Goal: Task Accomplishment & Management: Complete application form

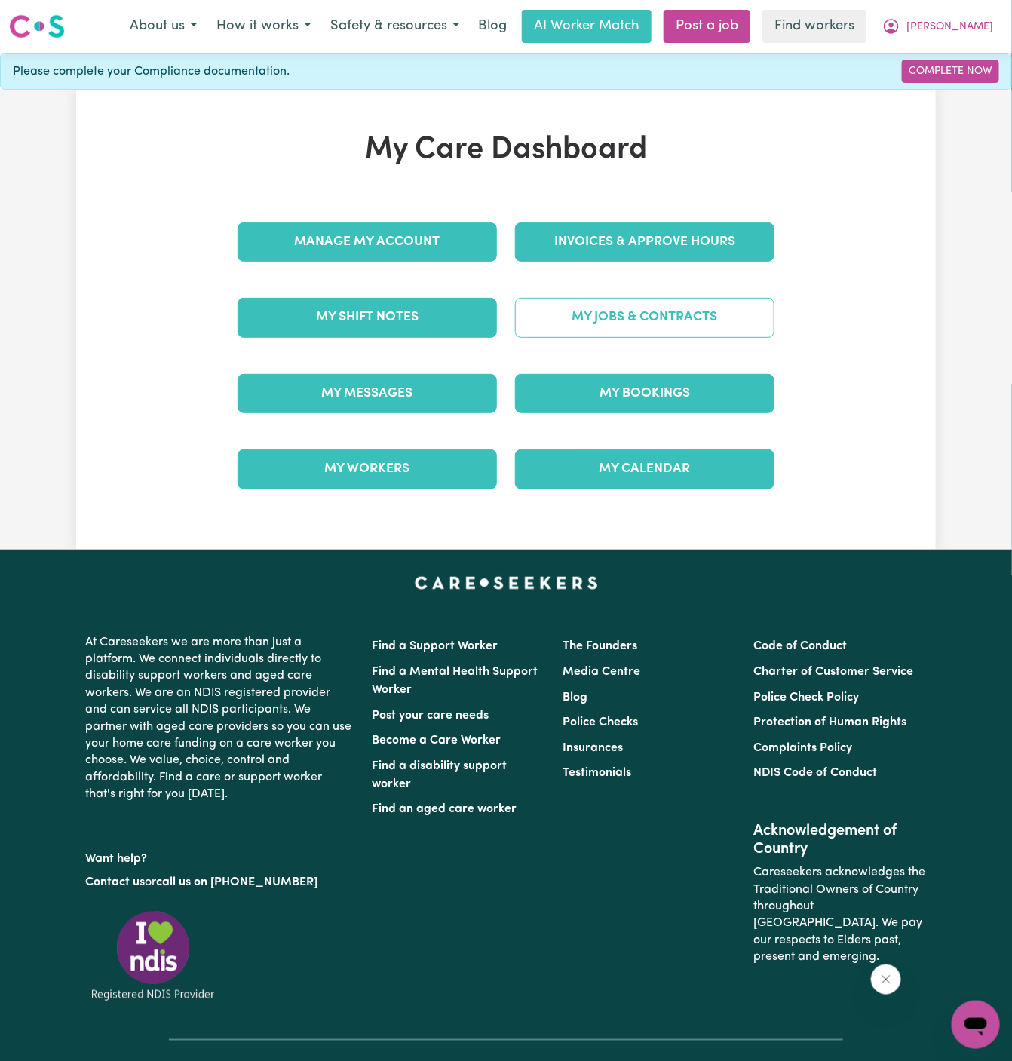
click at [624, 306] on link "My Jobs & Contracts" at bounding box center [644, 317] width 259 height 39
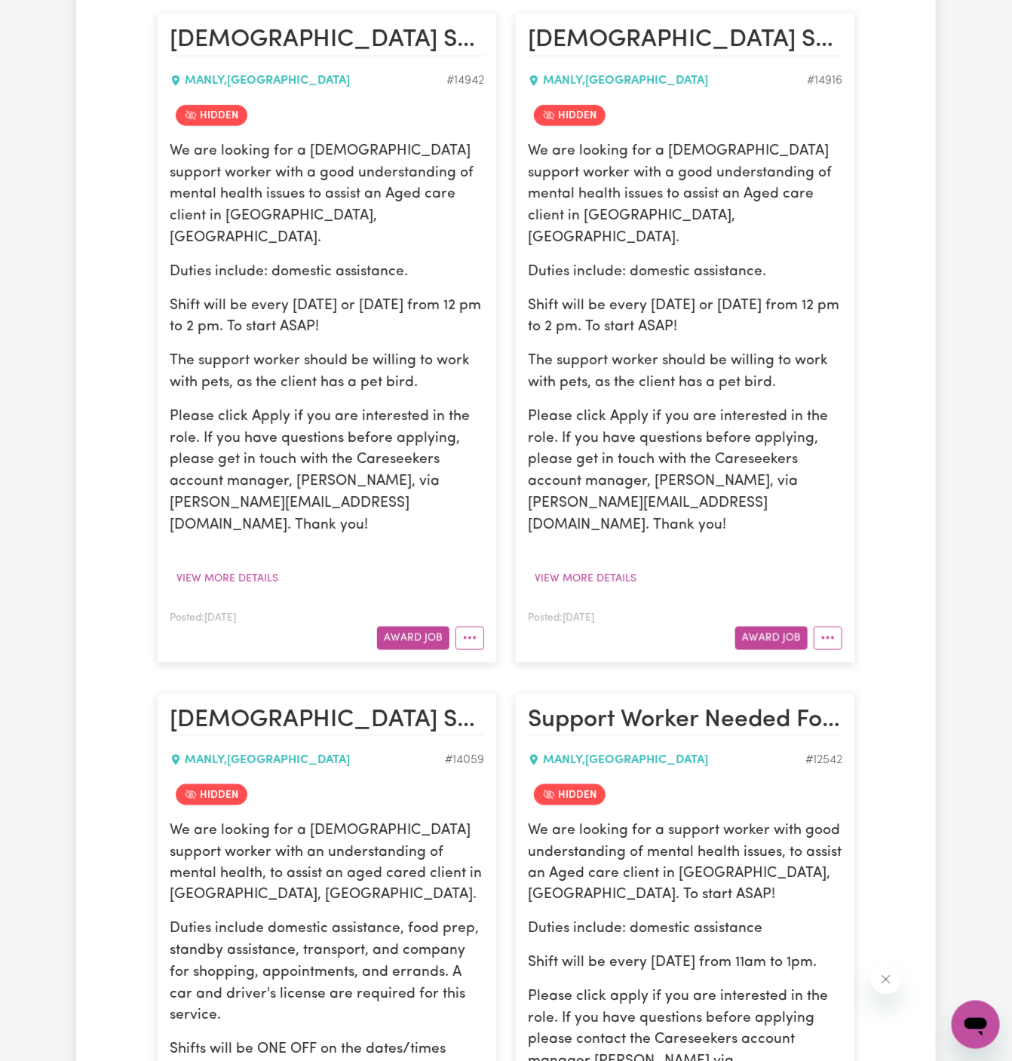
scroll to position [442, 0]
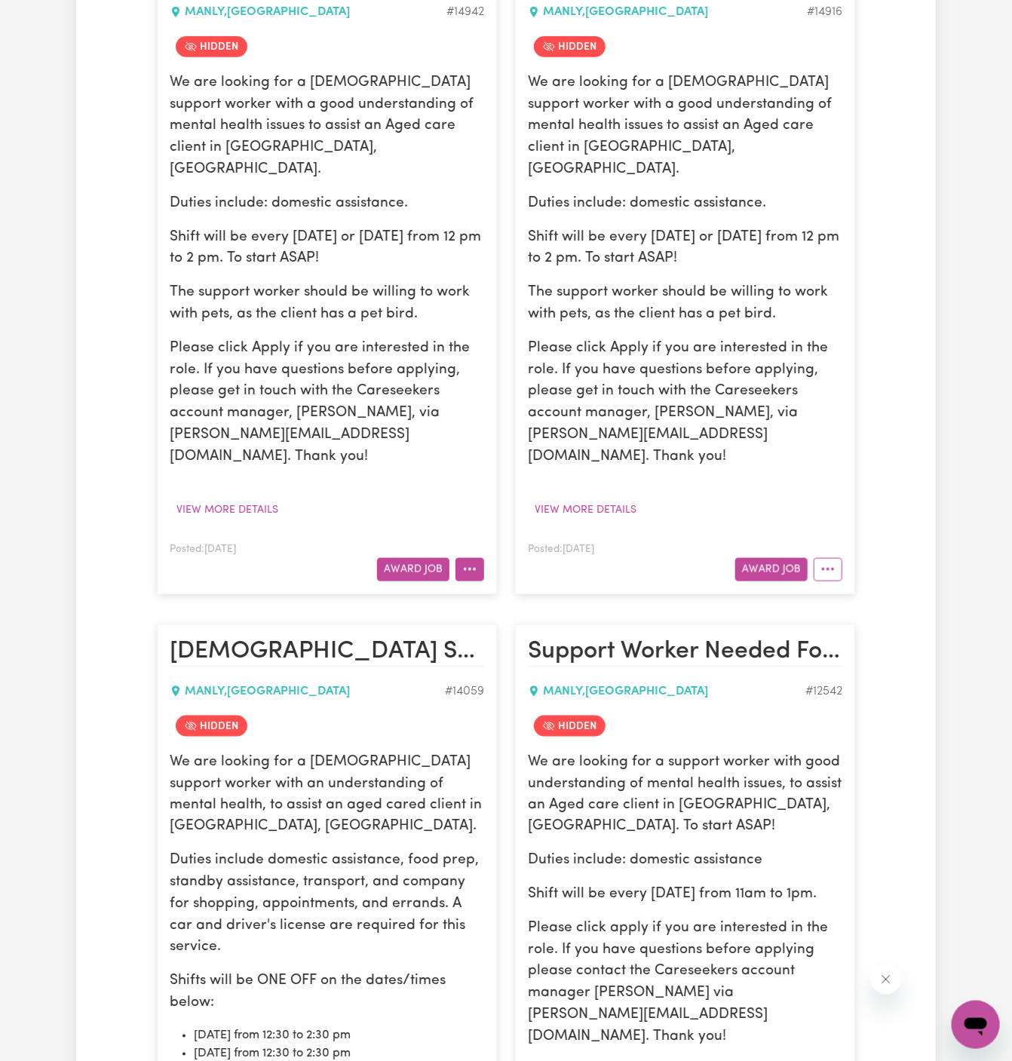
click at [476, 558] on button "More options" at bounding box center [469, 569] width 29 height 23
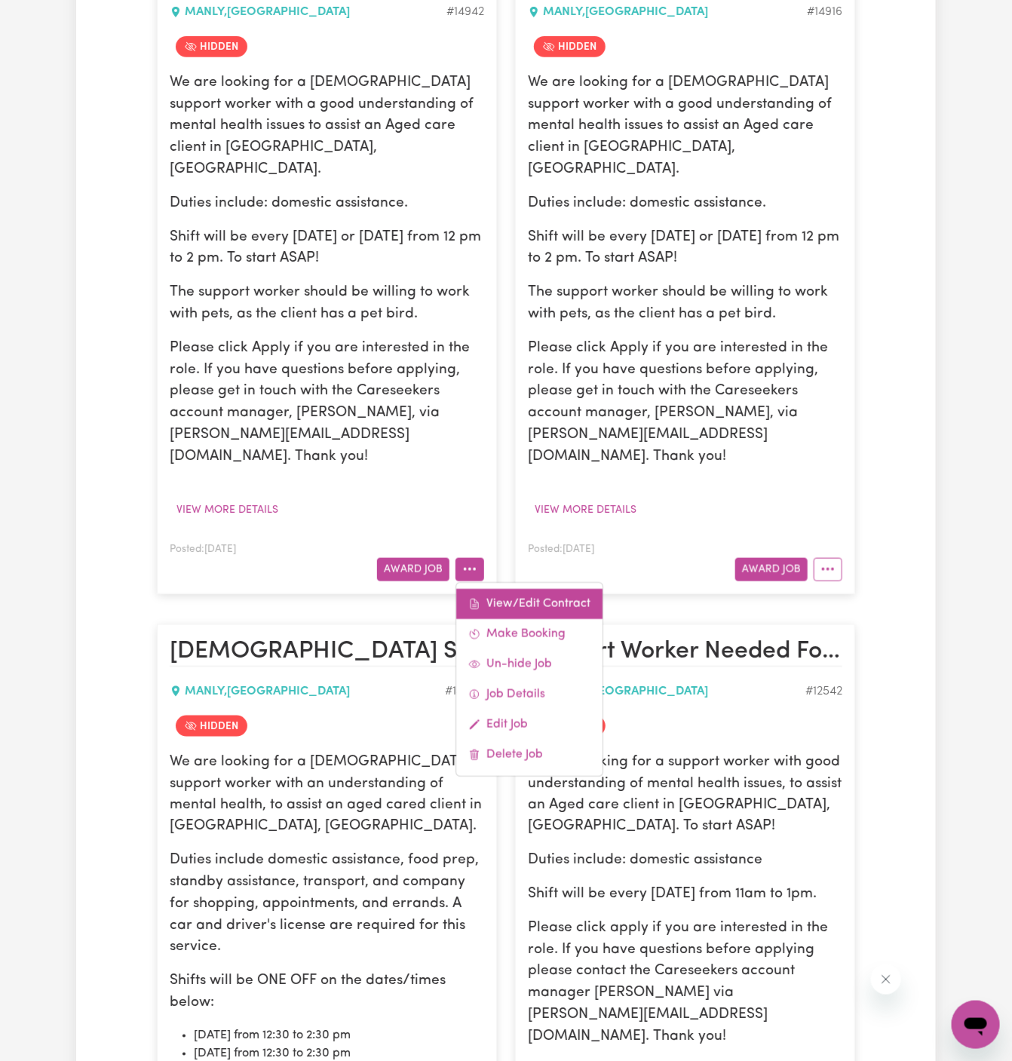
click at [526, 589] on link "View/Edit Contract" at bounding box center [529, 604] width 146 height 30
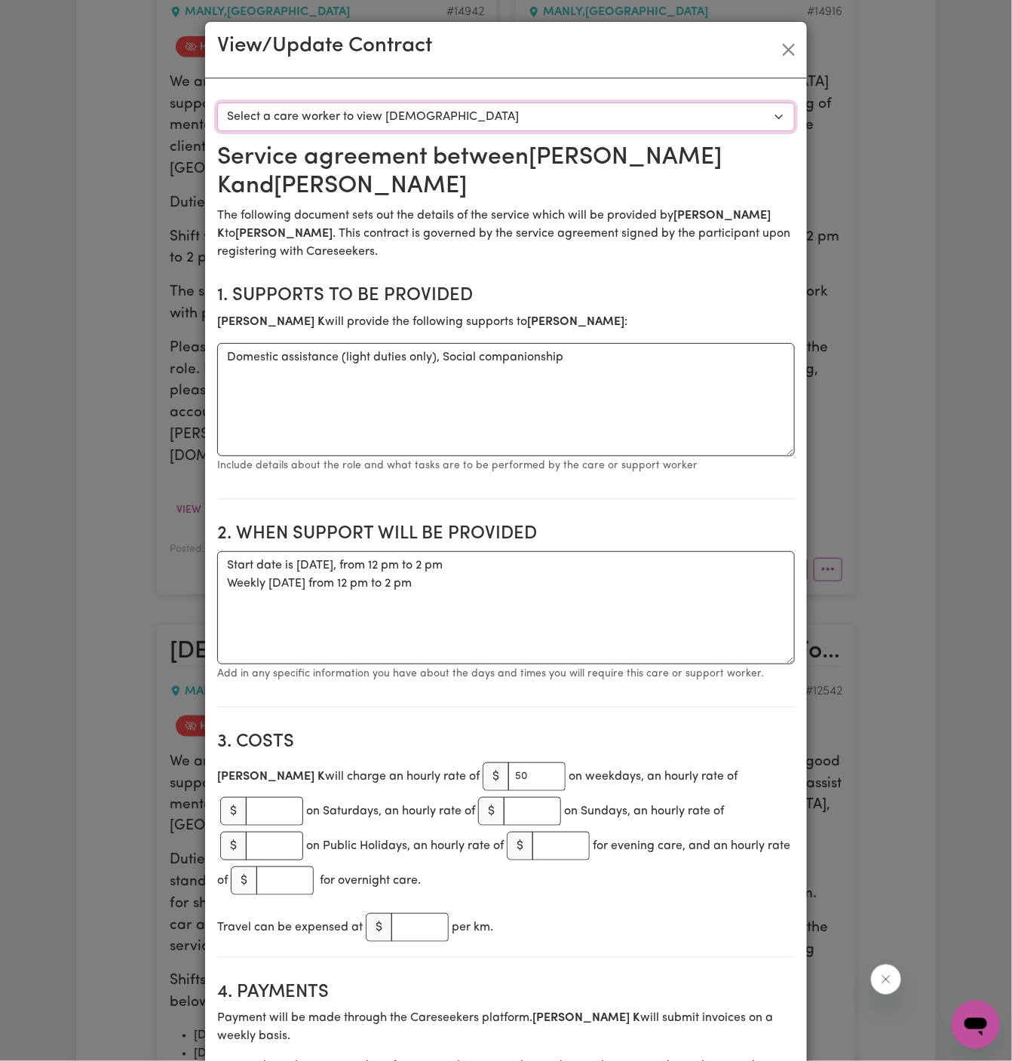
click at [420, 124] on select "Select a care worker to view [DEMOGRAPHIC_DATA] #10542 - [PERSON_NAME] (contrac…" at bounding box center [506, 117] width 578 height 29
click at [790, 45] on button "Close" at bounding box center [789, 50] width 24 height 24
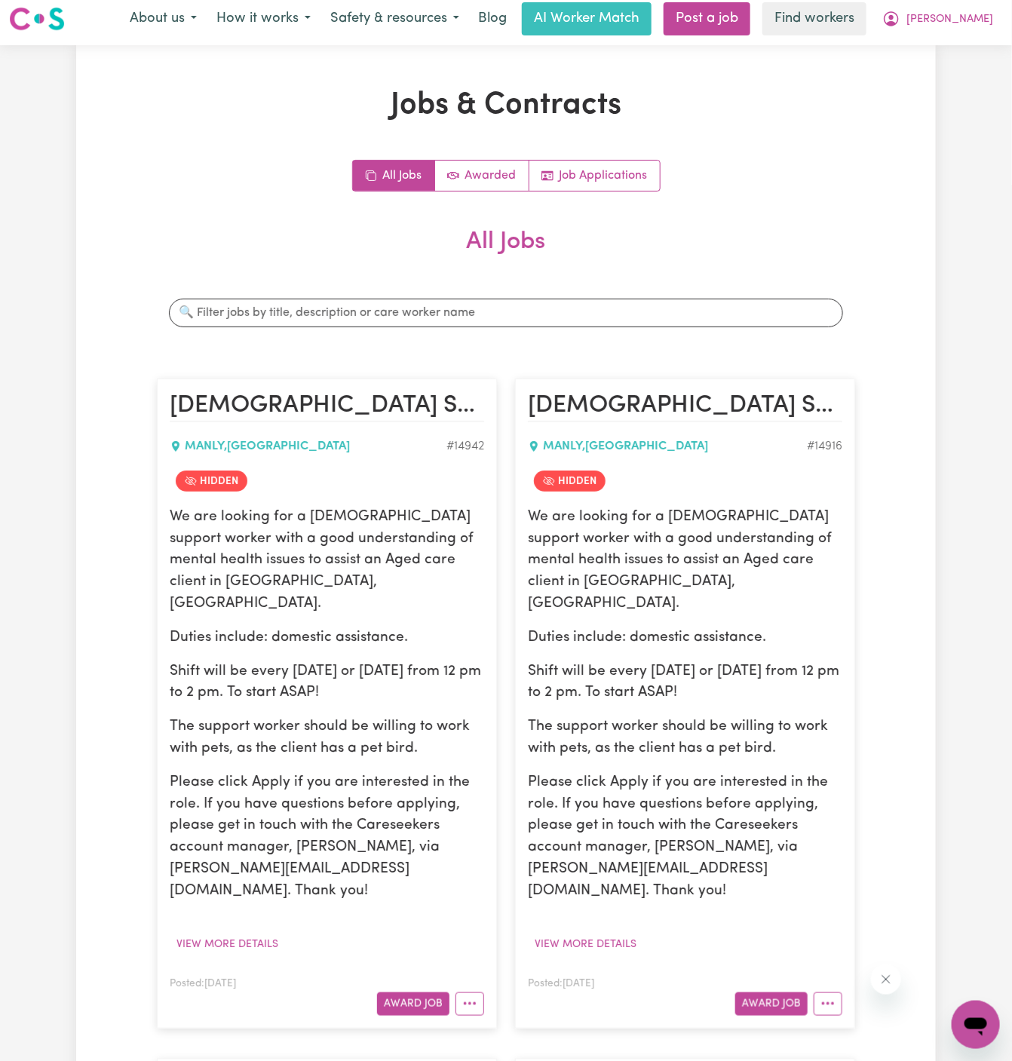
scroll to position [0, 0]
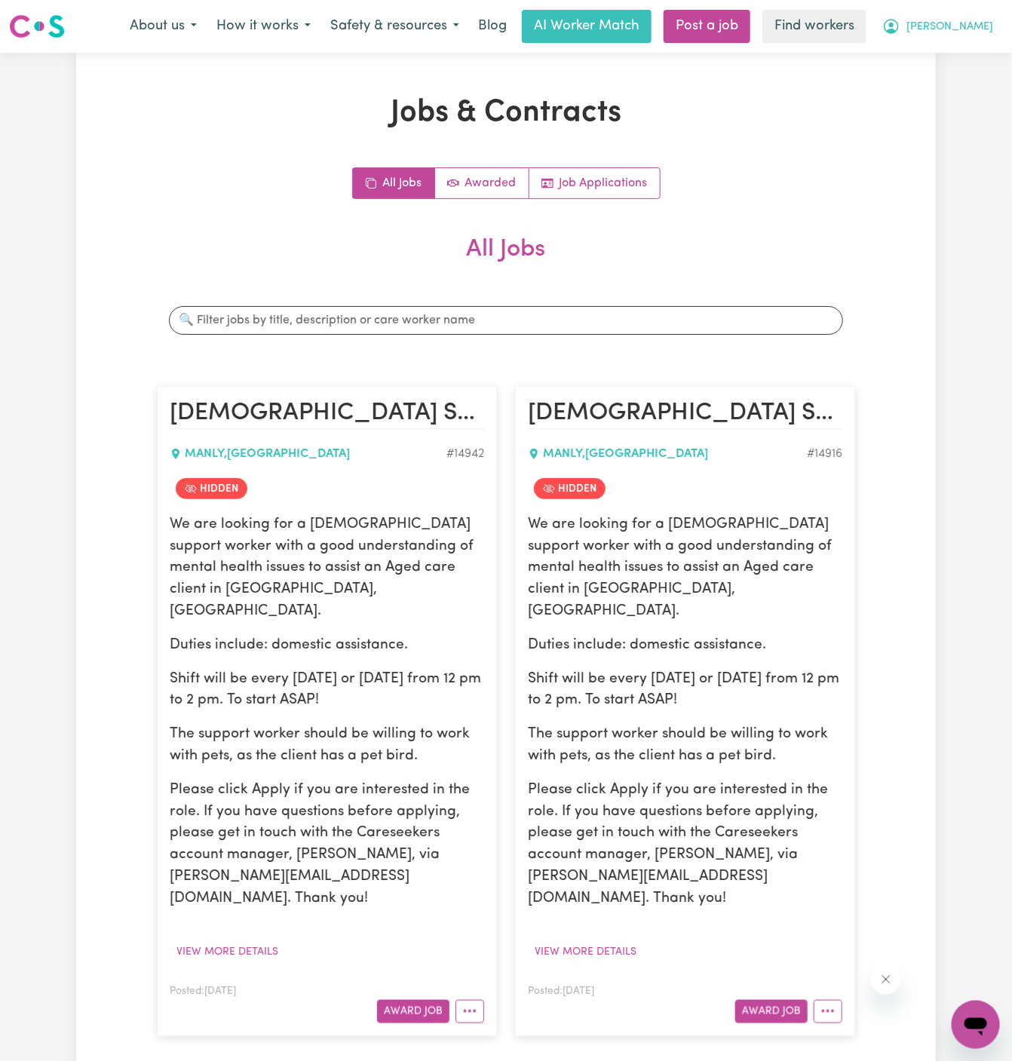
click at [981, 26] on span "[PERSON_NAME]" at bounding box center [949, 27] width 87 height 17
click at [958, 66] on link "My Dashboard" at bounding box center [942, 58] width 119 height 29
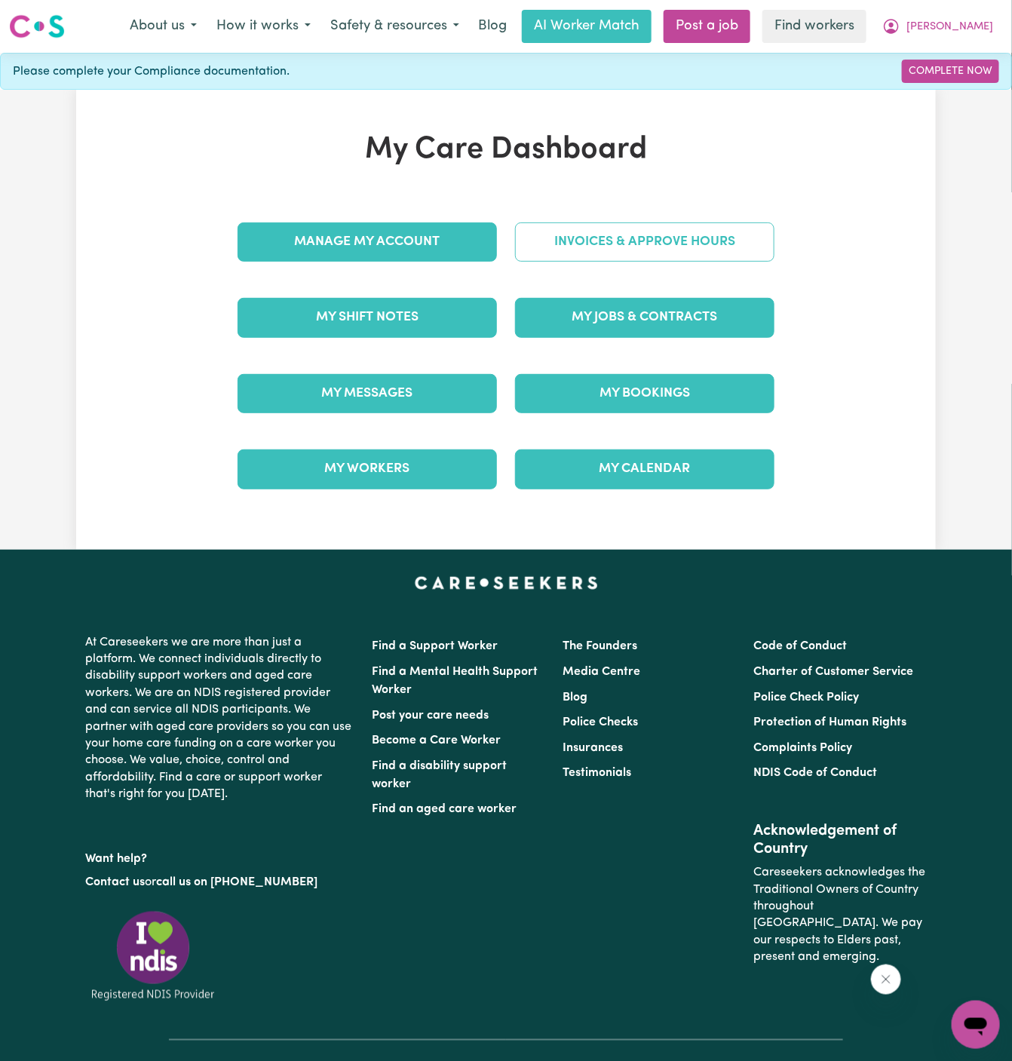
click at [669, 238] on link "Invoices & Approve Hours" at bounding box center [644, 241] width 259 height 39
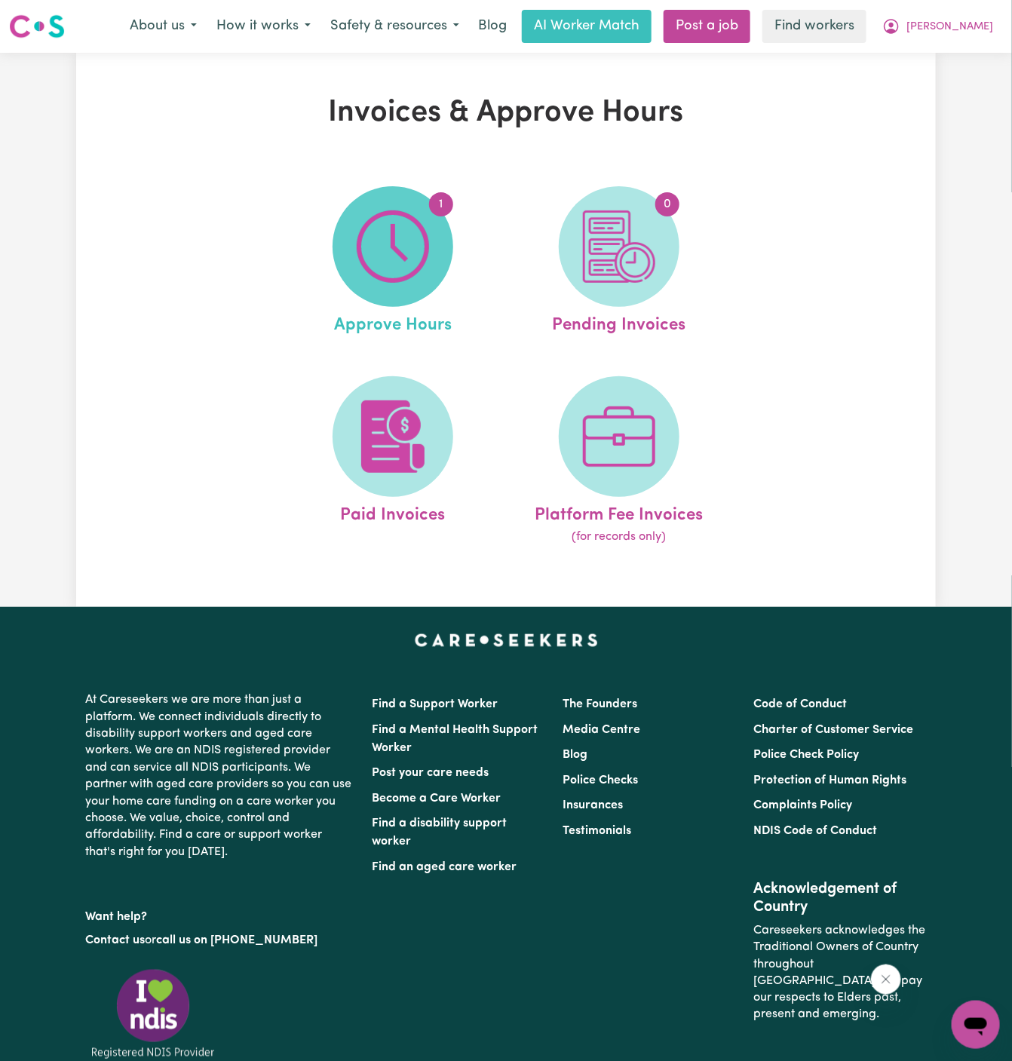
click at [422, 219] on img at bounding box center [393, 246] width 72 height 72
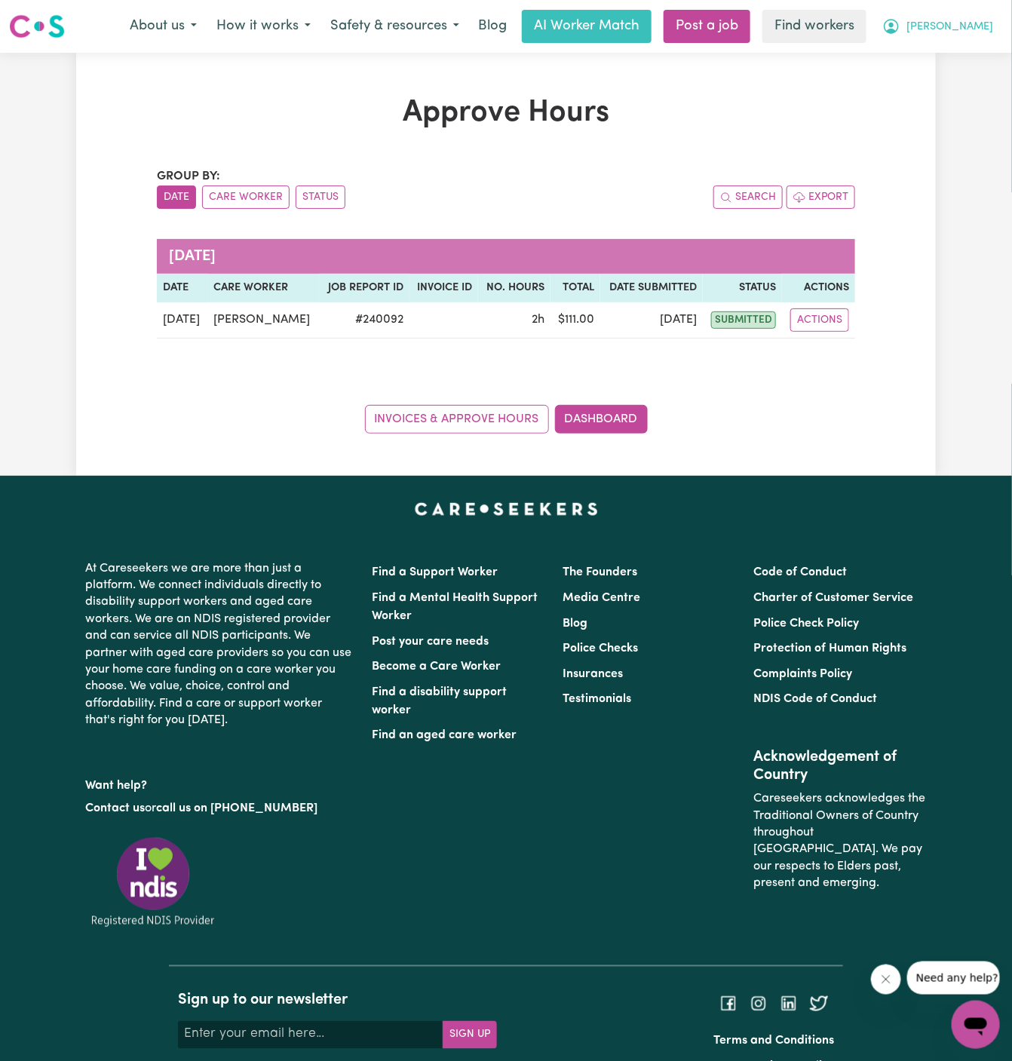
click at [968, 25] on span "[PERSON_NAME]" at bounding box center [949, 27] width 87 height 17
click at [961, 63] on link "My Dashboard" at bounding box center [942, 58] width 119 height 29
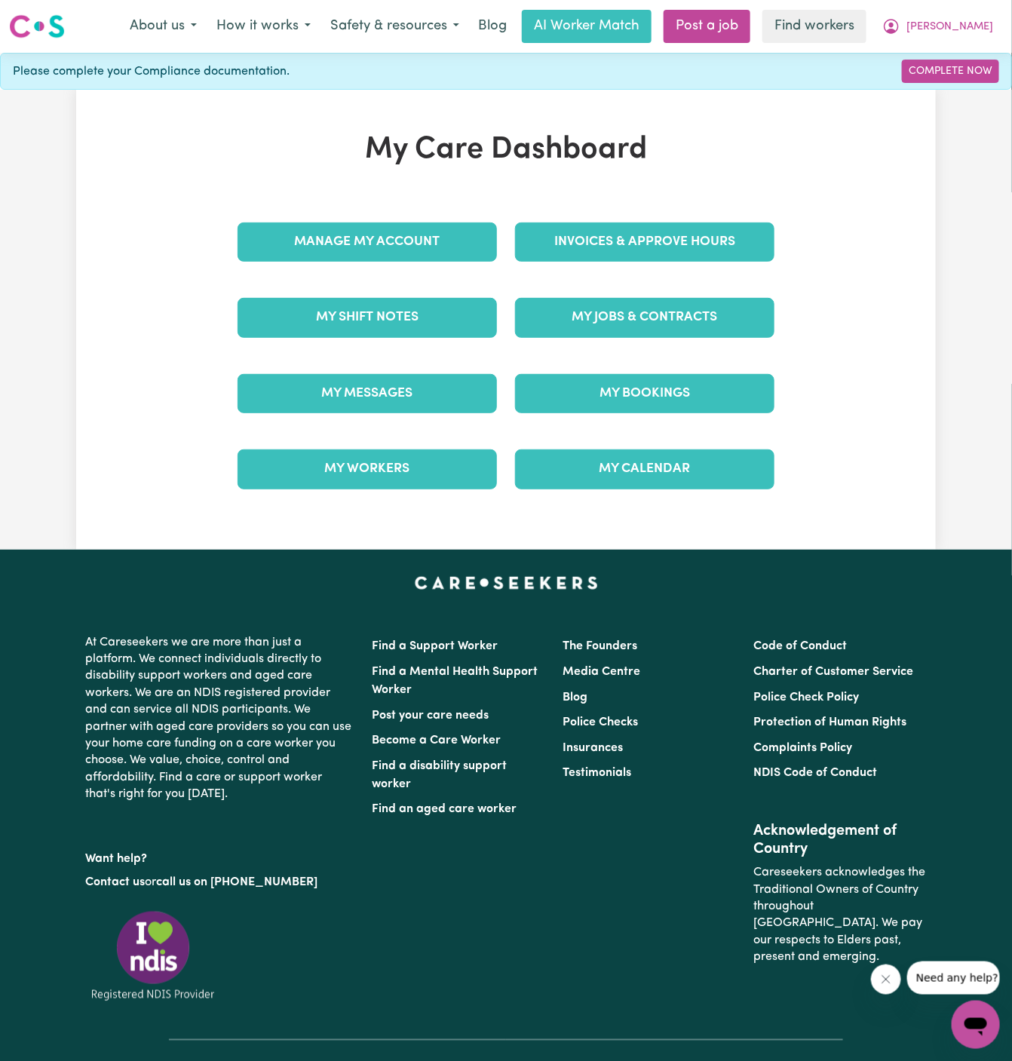
click at [647, 298] on link "My Jobs & Contracts" at bounding box center [644, 317] width 259 height 39
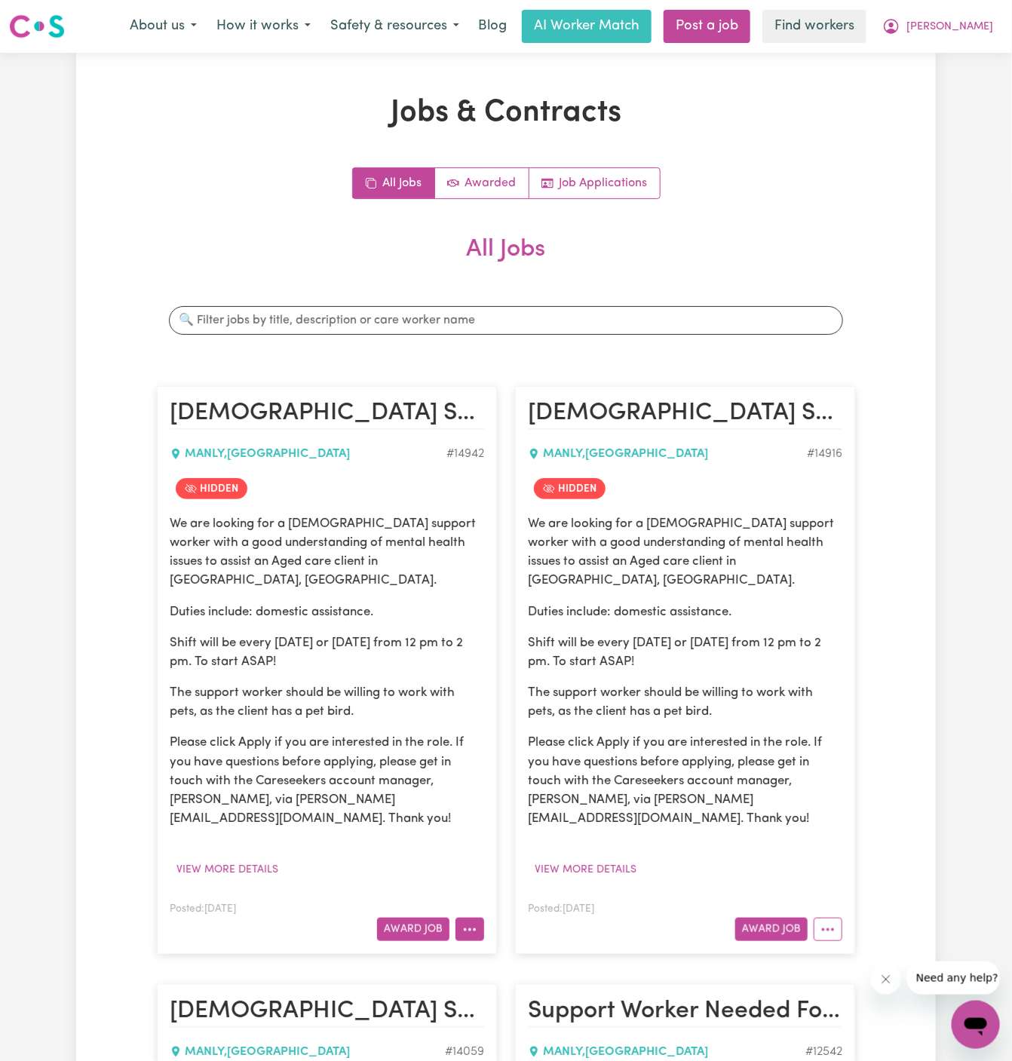
click at [477, 922] on icon "More options" at bounding box center [469, 929] width 15 height 15
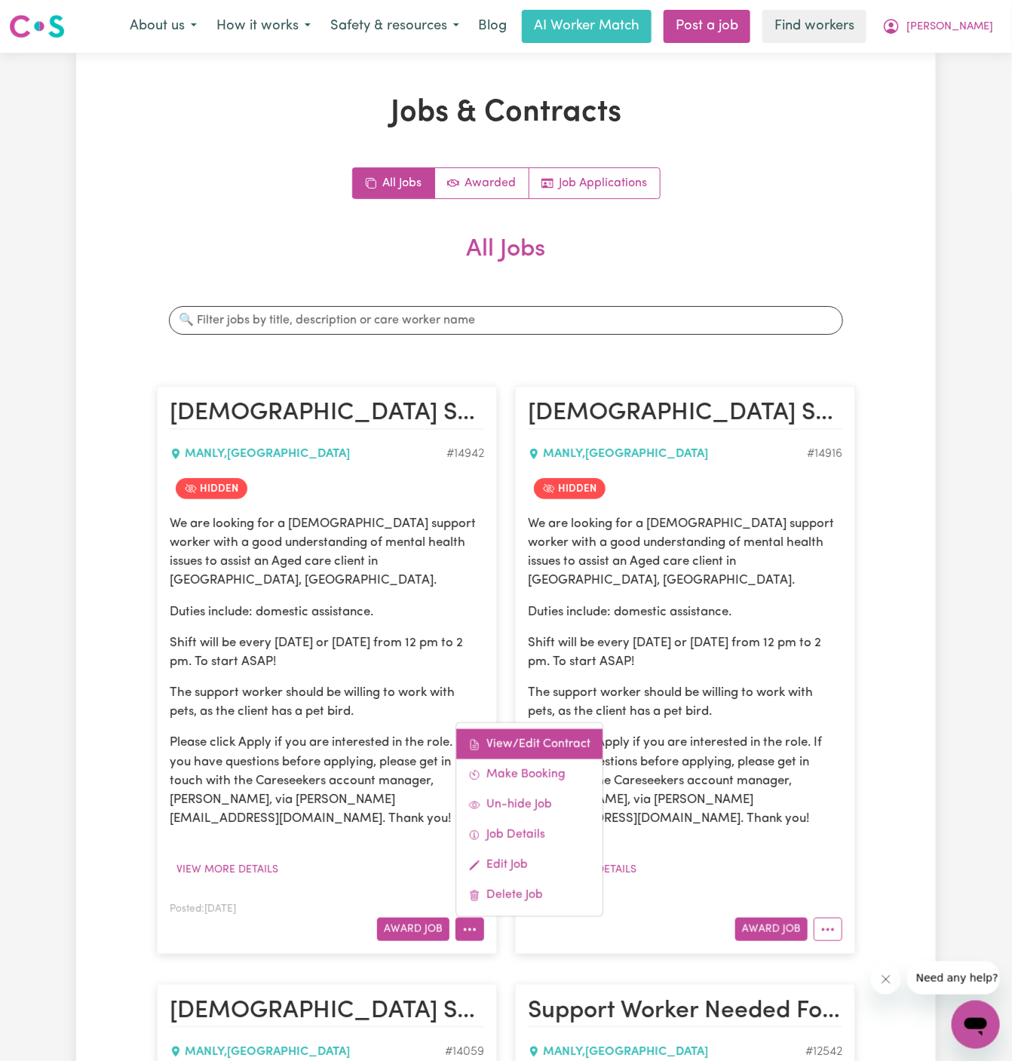
click at [557, 729] on link "View/Edit Contract" at bounding box center [529, 744] width 146 height 30
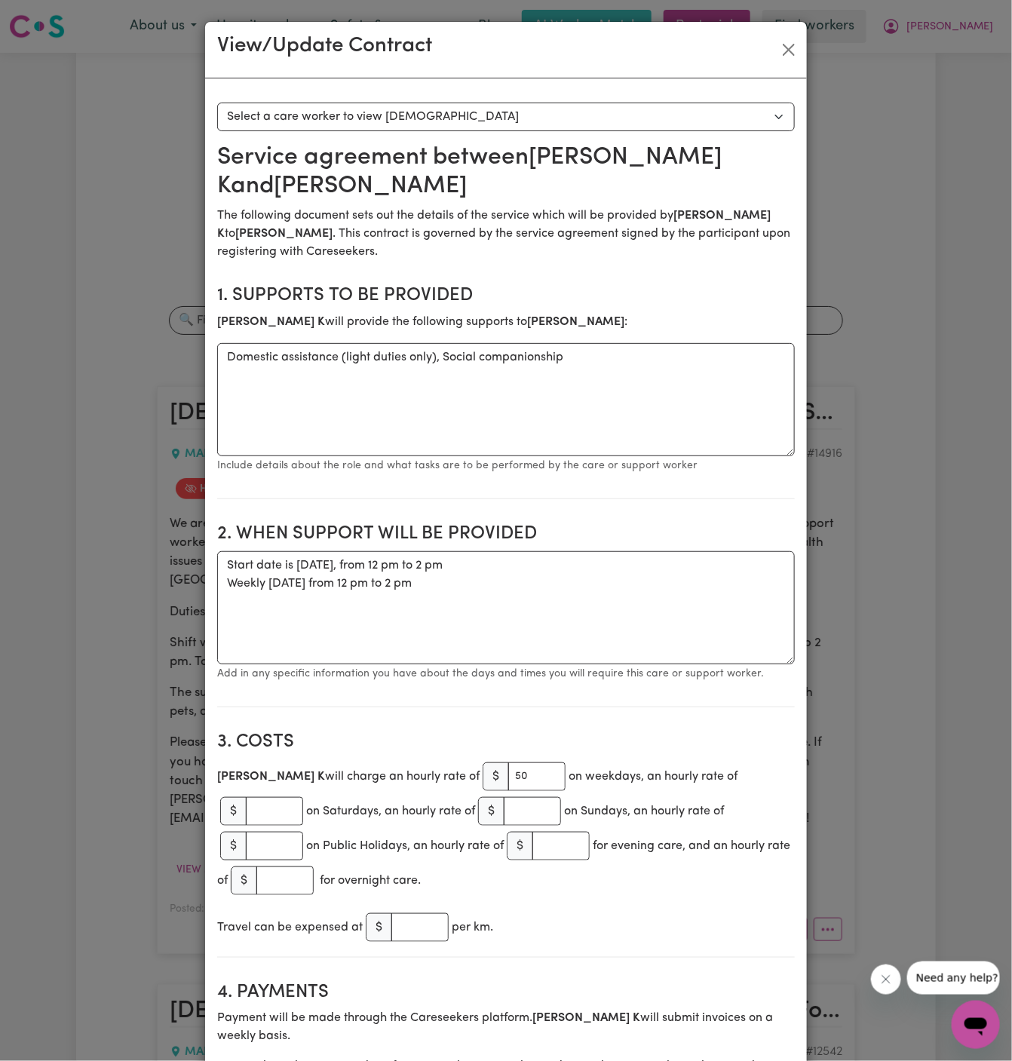
click at [336, 115] on select "Select a care worker to view [DEMOGRAPHIC_DATA] #10542 - [PERSON_NAME] (contrac…" at bounding box center [506, 117] width 578 height 29
click at [596, 517] on section "2. When support will be provided When support will be provided Start date is Fr…" at bounding box center [506, 609] width 578 height 196
click at [791, 49] on button "Close" at bounding box center [789, 50] width 24 height 24
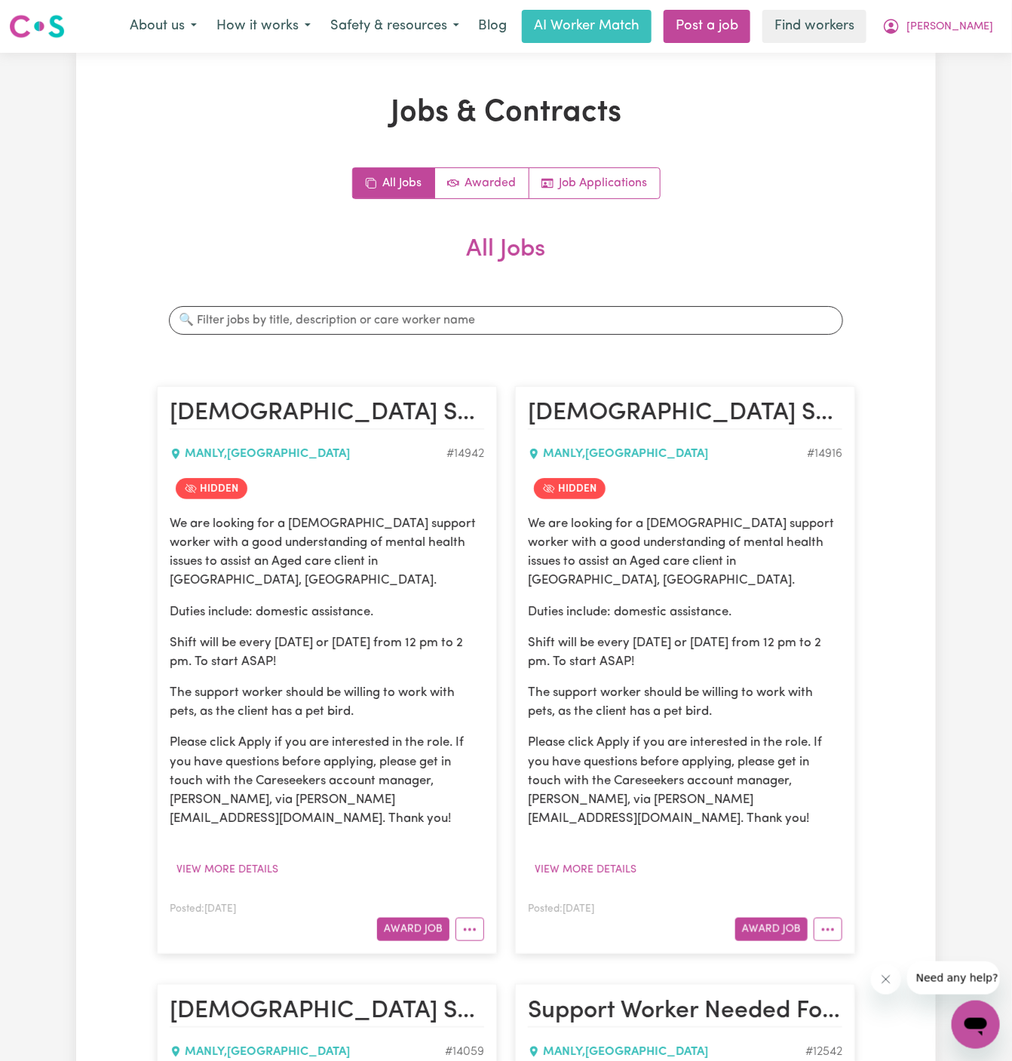
click at [981, 27] on span "[PERSON_NAME]" at bounding box center [949, 27] width 87 height 17
click at [970, 44] on link "My Dashboard" at bounding box center [942, 58] width 119 height 29
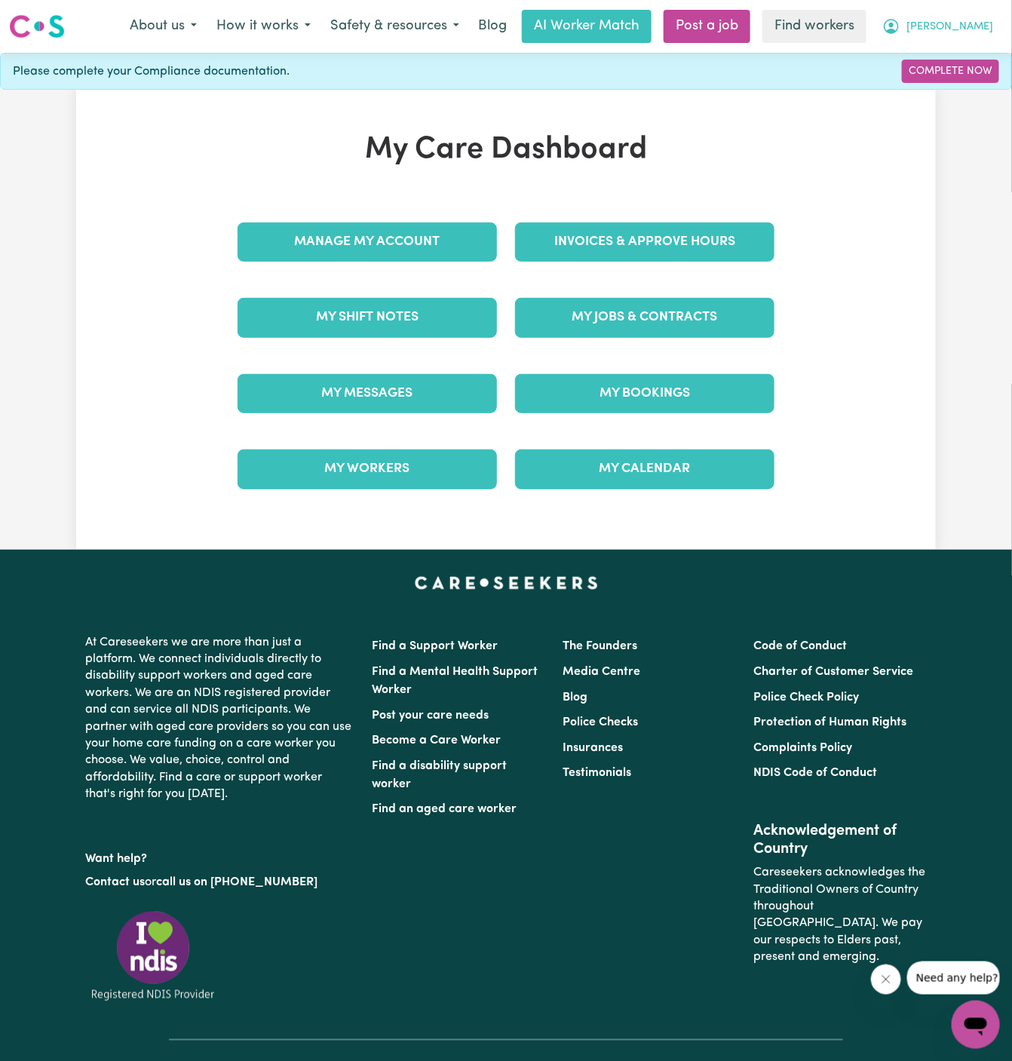
click at [981, 19] on span "[PERSON_NAME]" at bounding box center [949, 27] width 87 height 17
click at [970, 83] on link "Logout" at bounding box center [942, 86] width 119 height 29
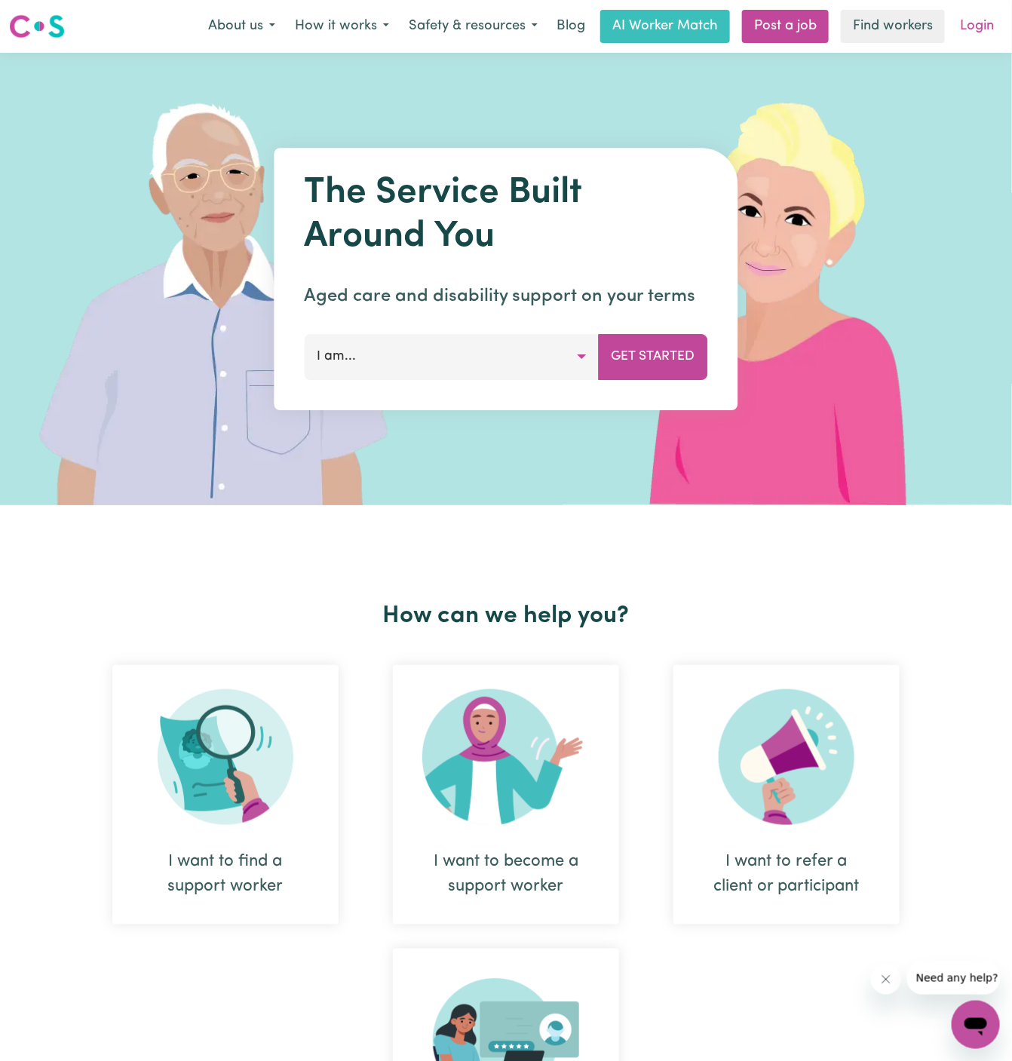
click at [986, 23] on link "Login" at bounding box center [977, 26] width 52 height 33
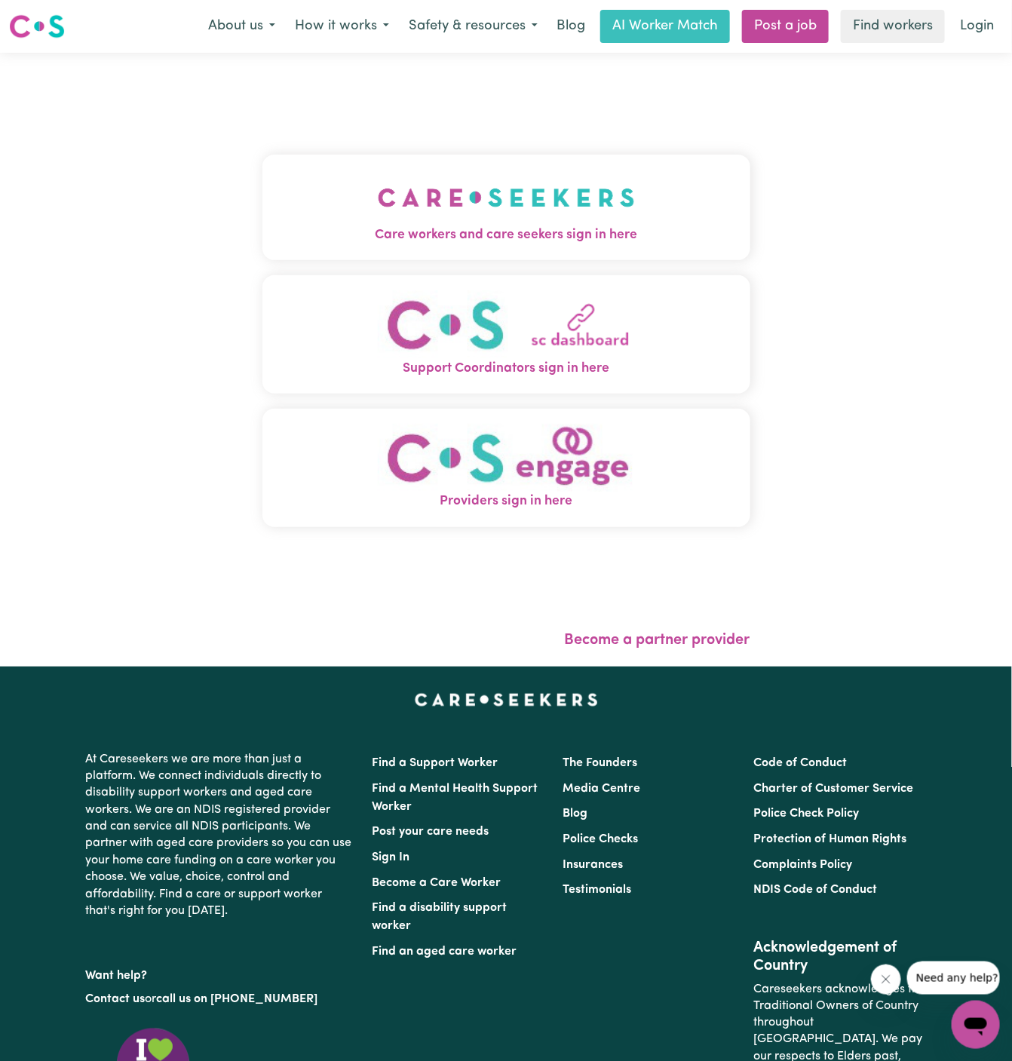
click at [474, 186] on img "Care workers and care seekers sign in here" at bounding box center [506, 198] width 257 height 56
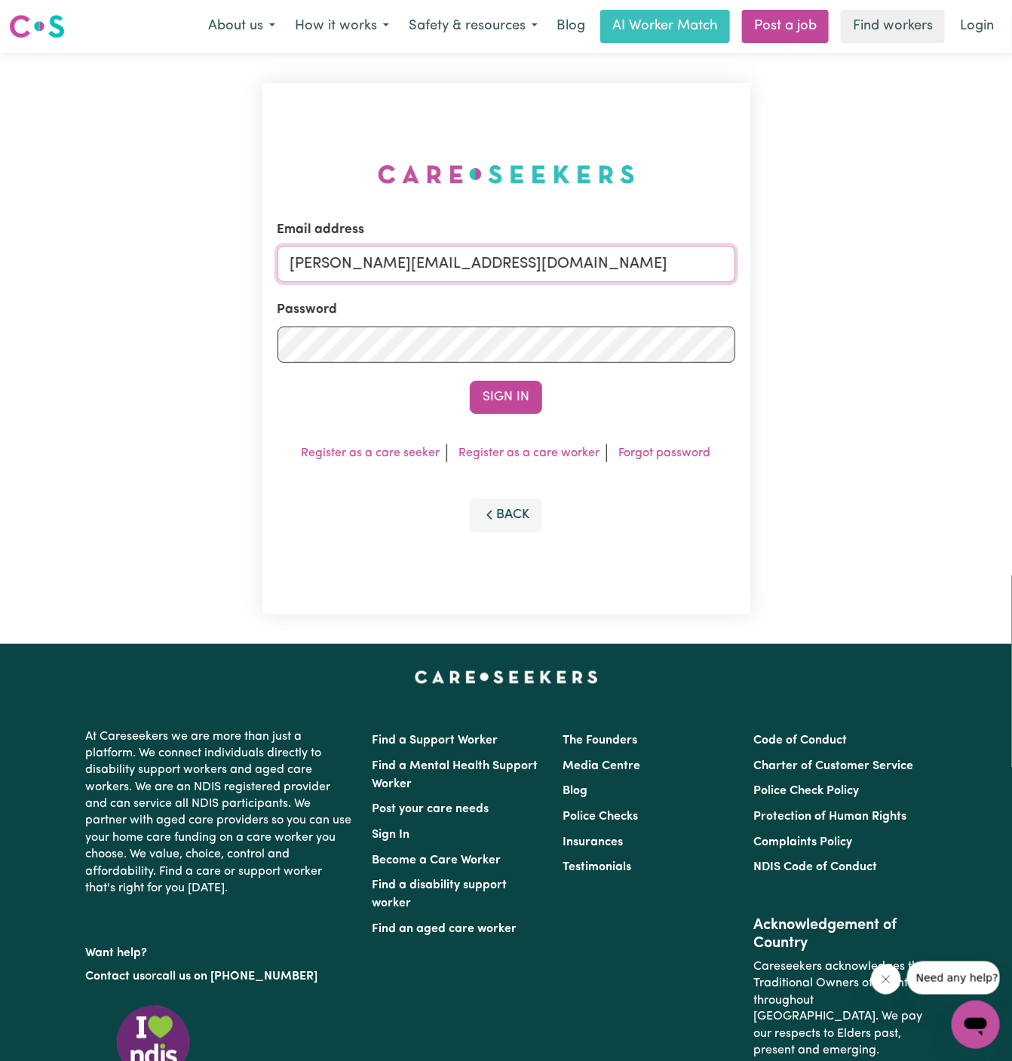
click at [498, 252] on input "dyan@careseekers.com.au" at bounding box center [506, 264] width 458 height 36
click at [770, 20] on link "Post a job" at bounding box center [785, 26] width 87 height 33
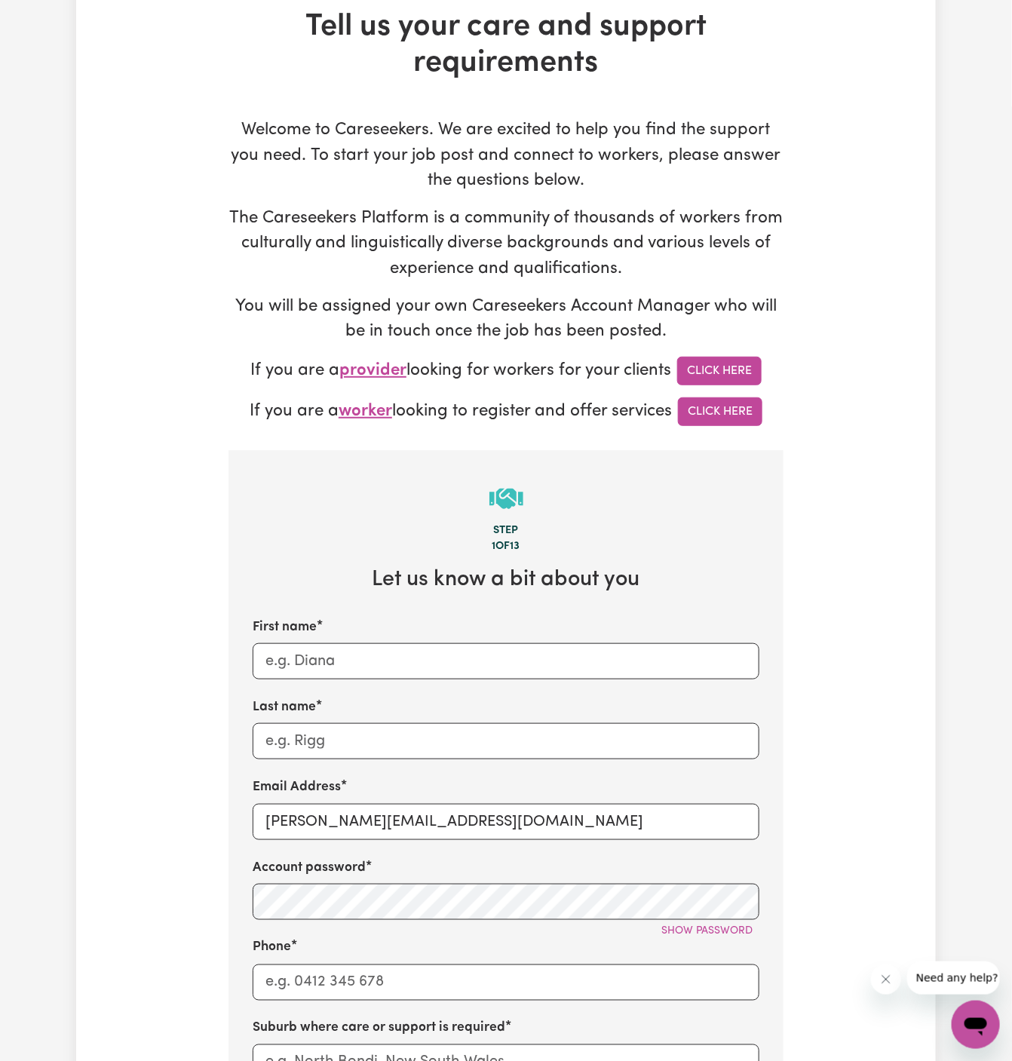
scroll to position [155, 0]
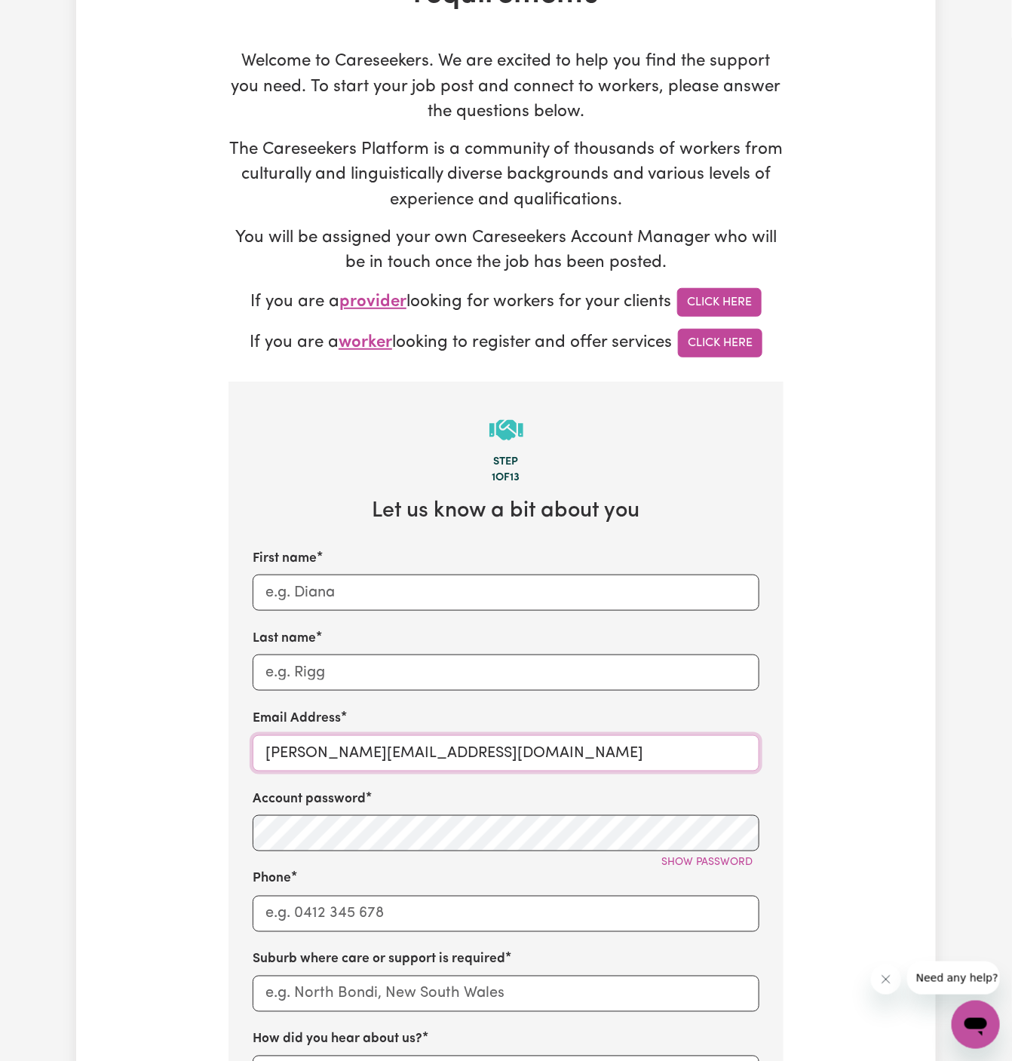
drag, startPoint x: 304, startPoint y: 753, endPoint x: 609, endPoint y: 757, distance: 304.7
click at [609, 757] on input "dyan@careseekers.com.au" at bounding box center [506, 753] width 507 height 36
click at [413, 753] on input "dyan@careseekers.com.au" at bounding box center [506, 753] width 507 height 36
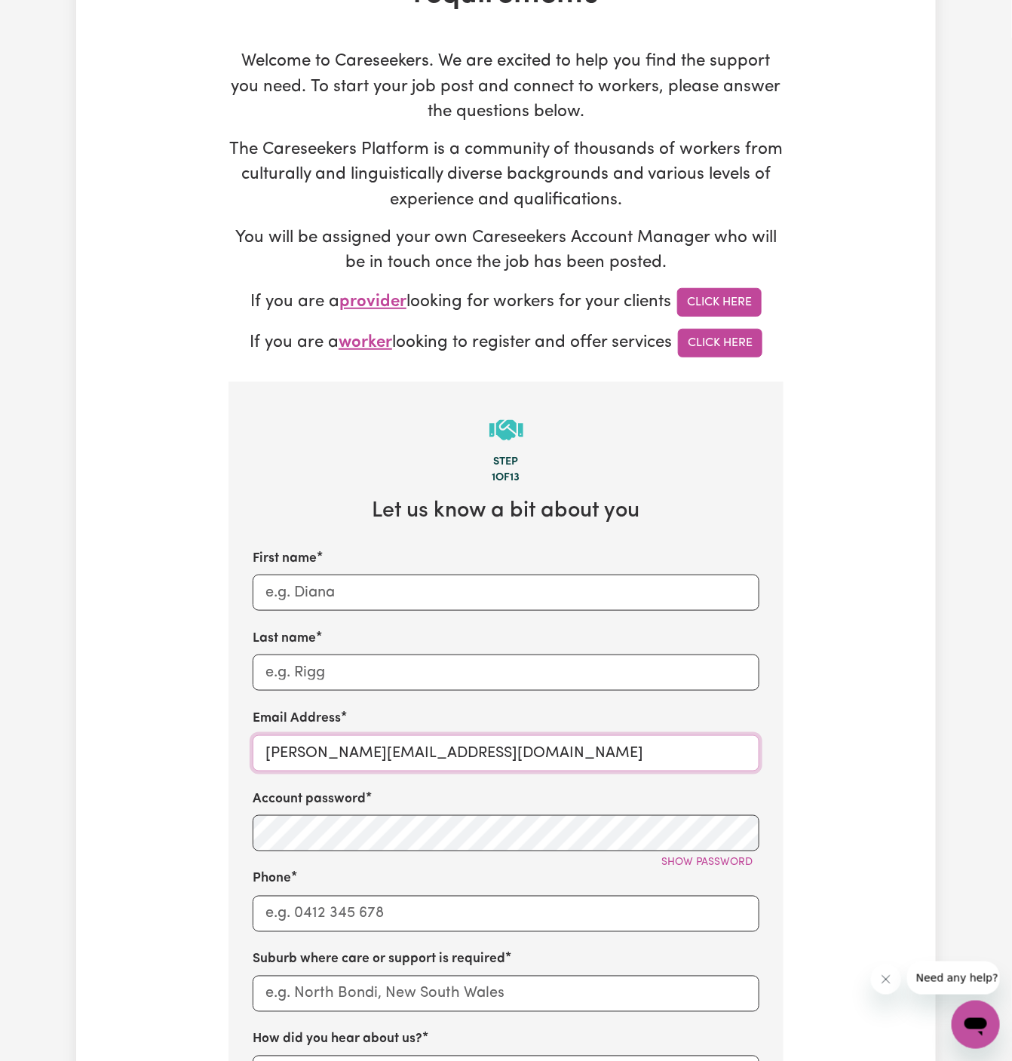
paste input "RubyALC"
type input "RubyALC@careseekers.com.au"
click at [416, 596] on input "First name" at bounding box center [506, 593] width 507 height 36
paste input "Ruby"
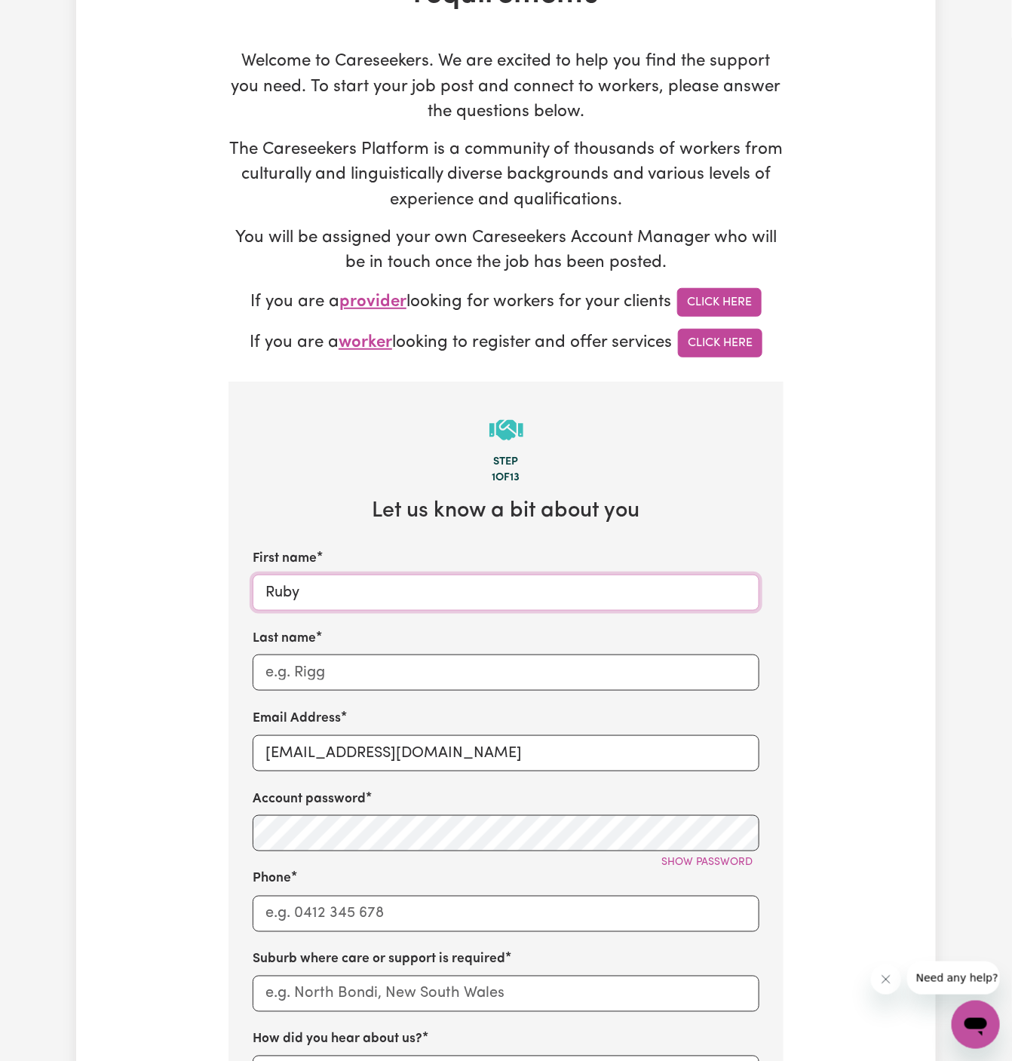
type input "Ruby"
click at [383, 651] on div "Last name" at bounding box center [506, 660] width 507 height 62
click at [394, 707] on div "First name Ruby Last name Email Address RubyALC@careseekers.com.au Account pass…" at bounding box center [506, 861] width 507 height 624
click at [429, 680] on input "Last name" at bounding box center [506, 672] width 507 height 36
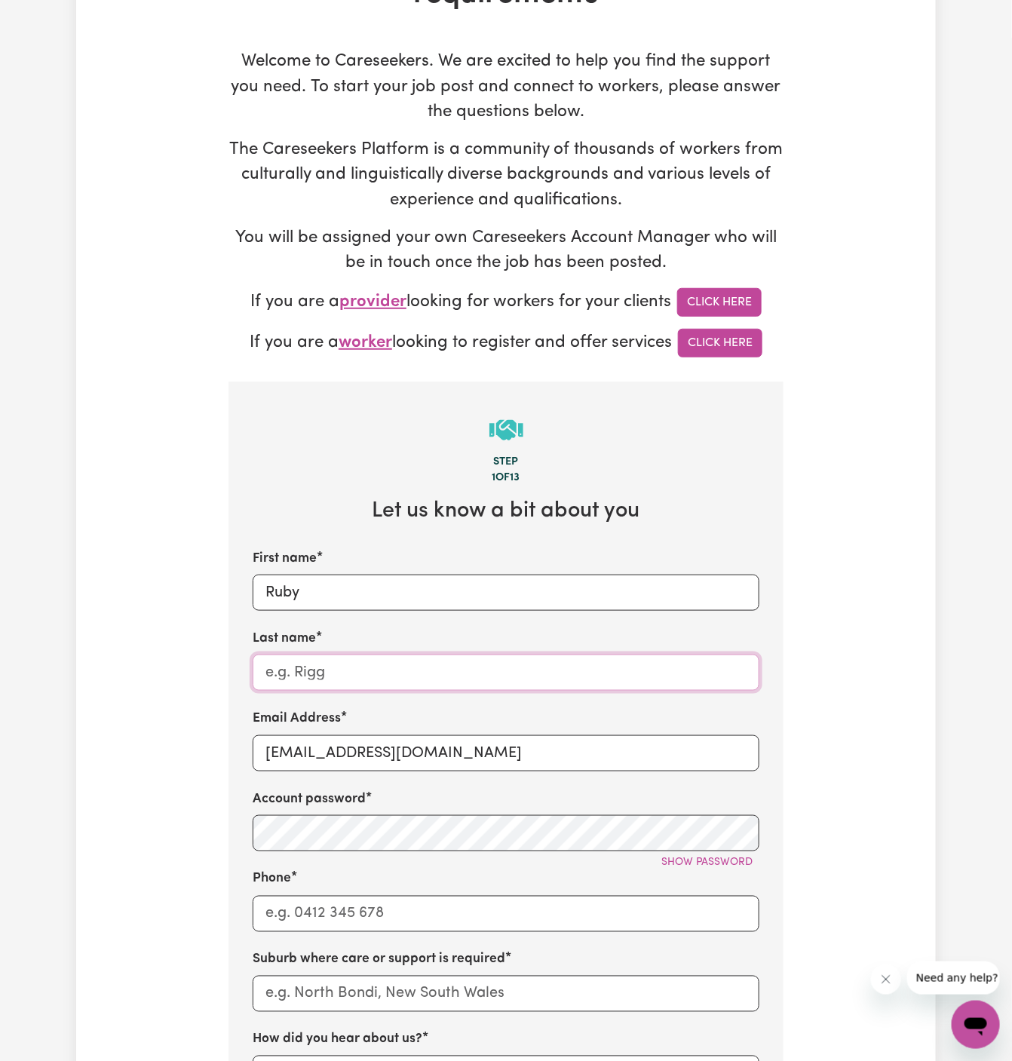
paste input "Astute Living Care"
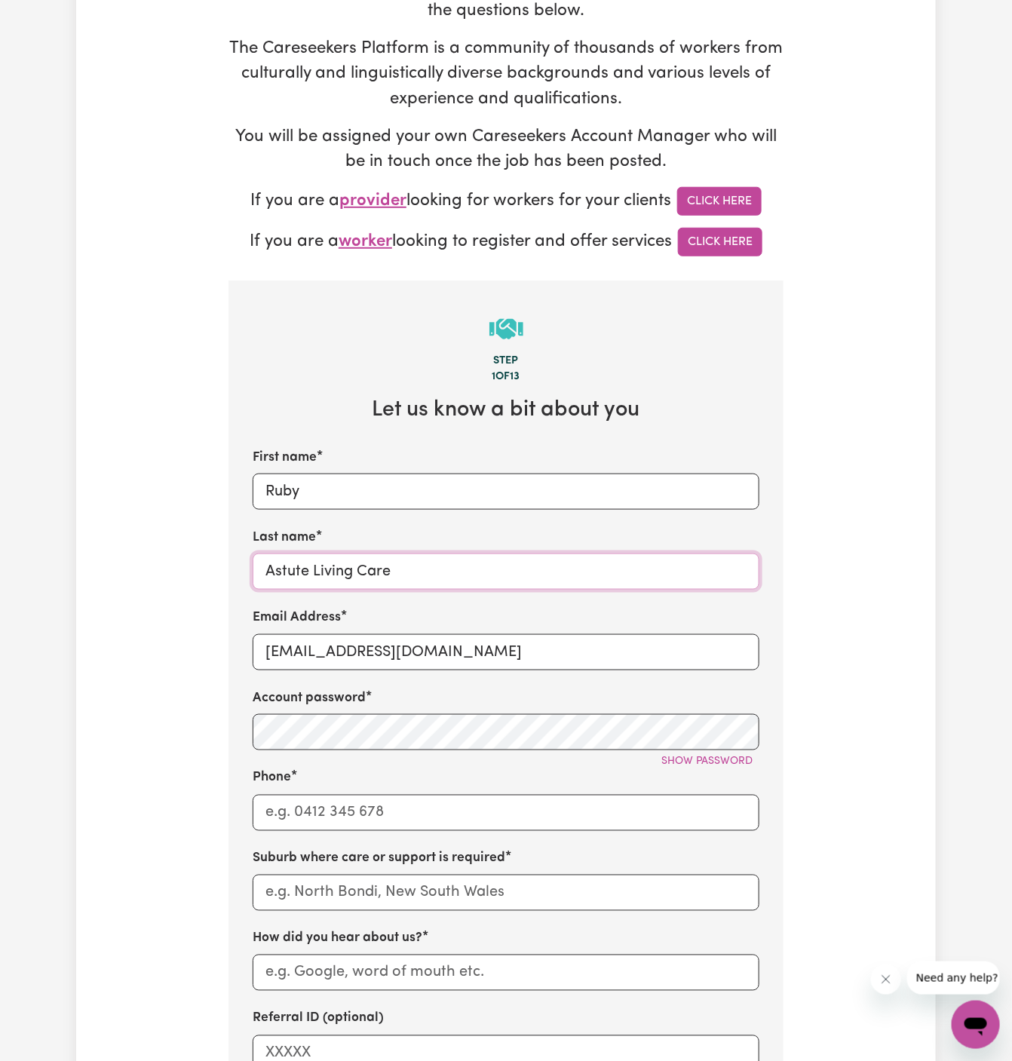
scroll to position [313, 0]
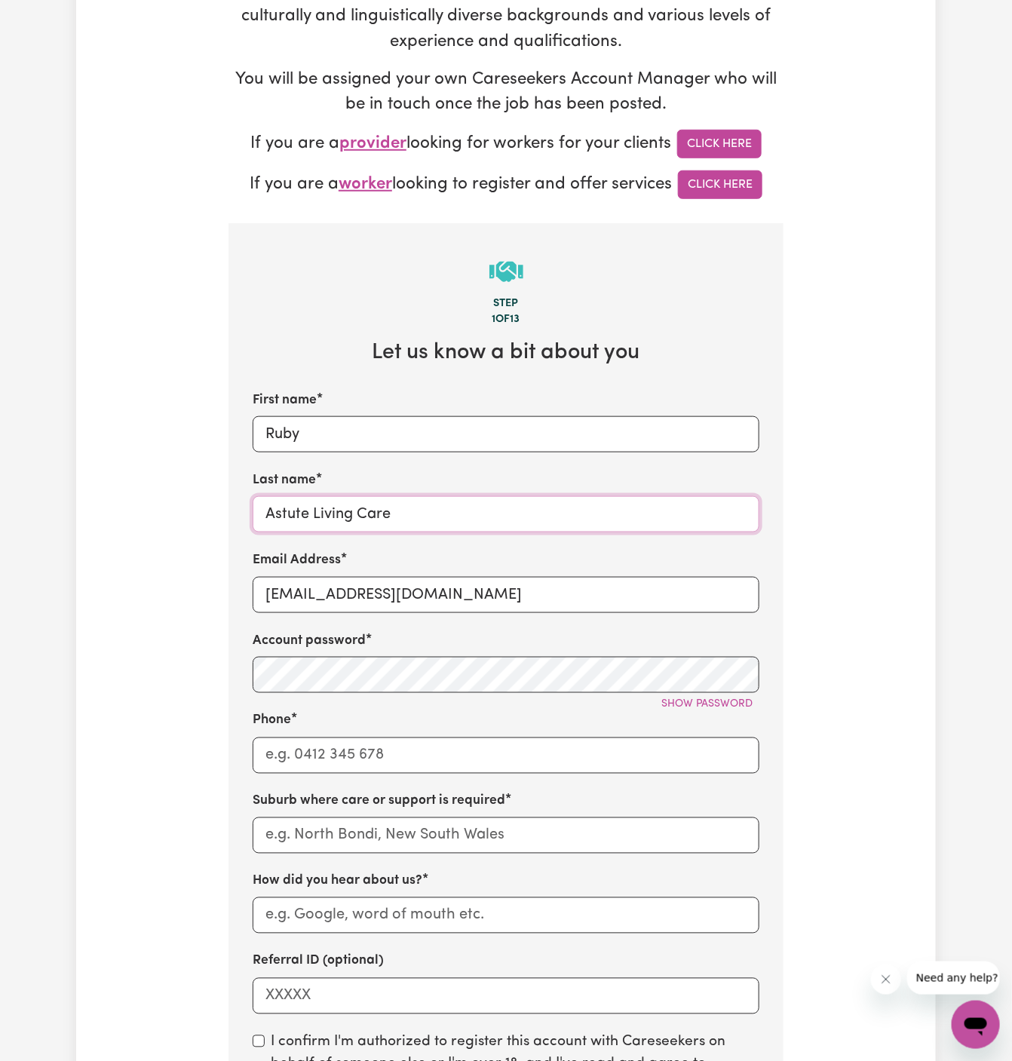
type input "Astute Living Care"
click at [331, 768] on input "Phone" at bounding box center [506, 755] width 507 height 36
type input "1300765465"
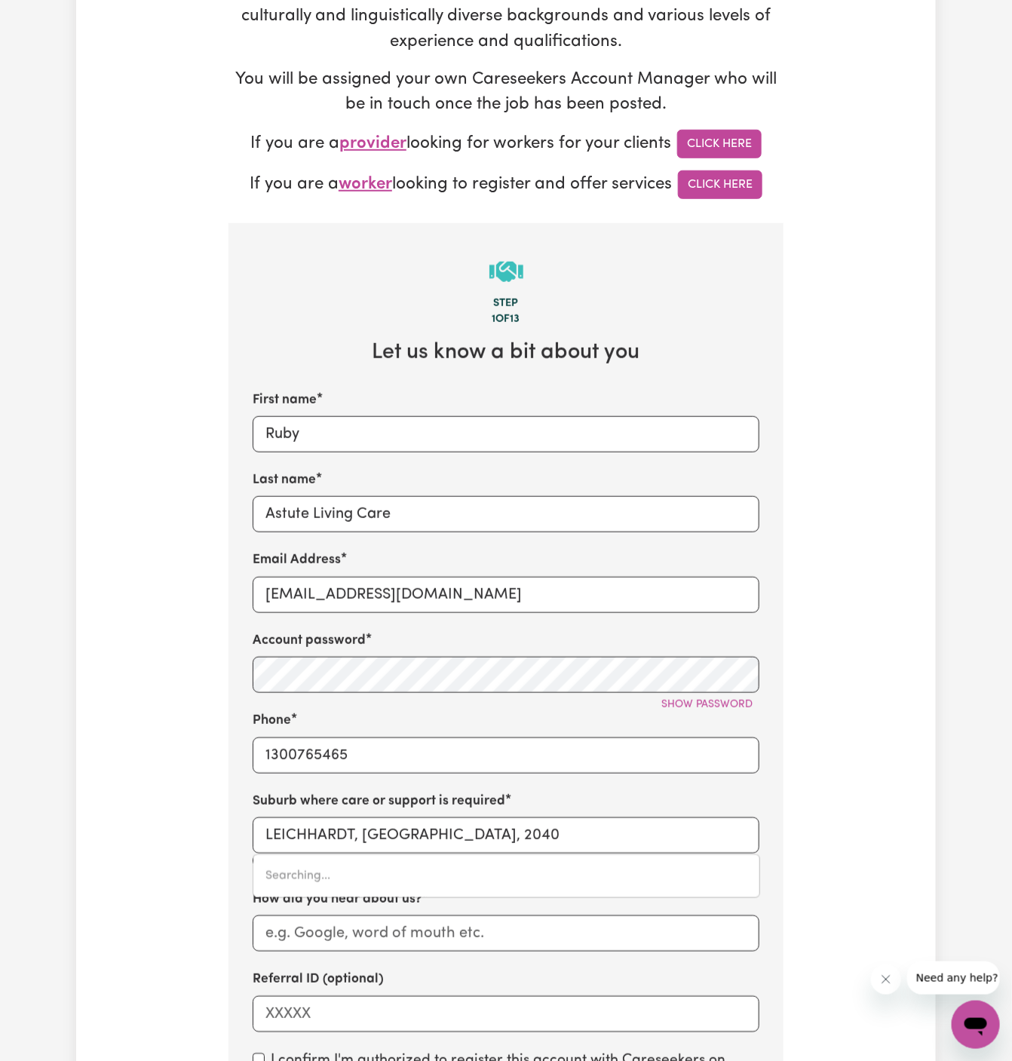
click at [453, 814] on div "Suburb where care or support is required LEICHHARDT, New South Wales, 2040 Sear…" at bounding box center [506, 832] width 507 height 80
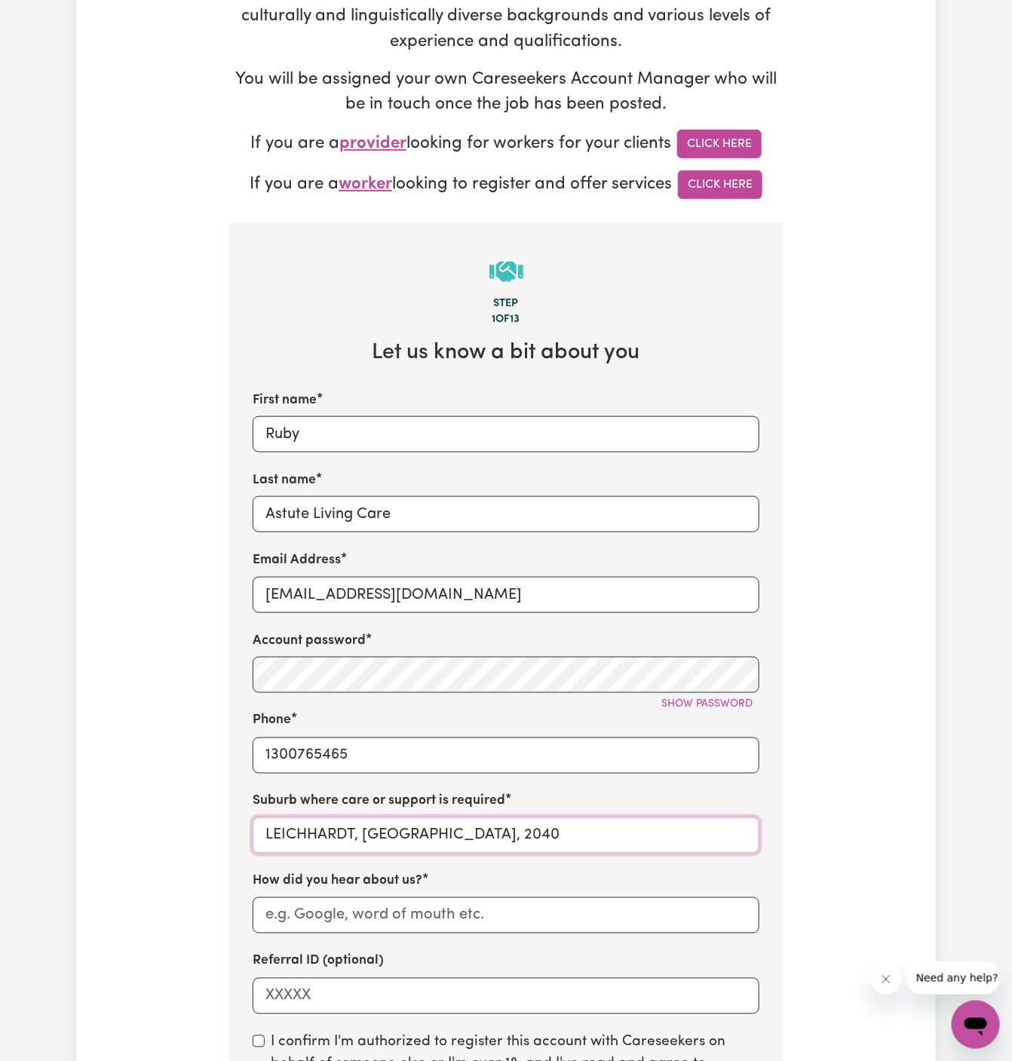
click at [452, 826] on input "LEICHHARDT, New South Wales, 2040" at bounding box center [506, 835] width 507 height 36
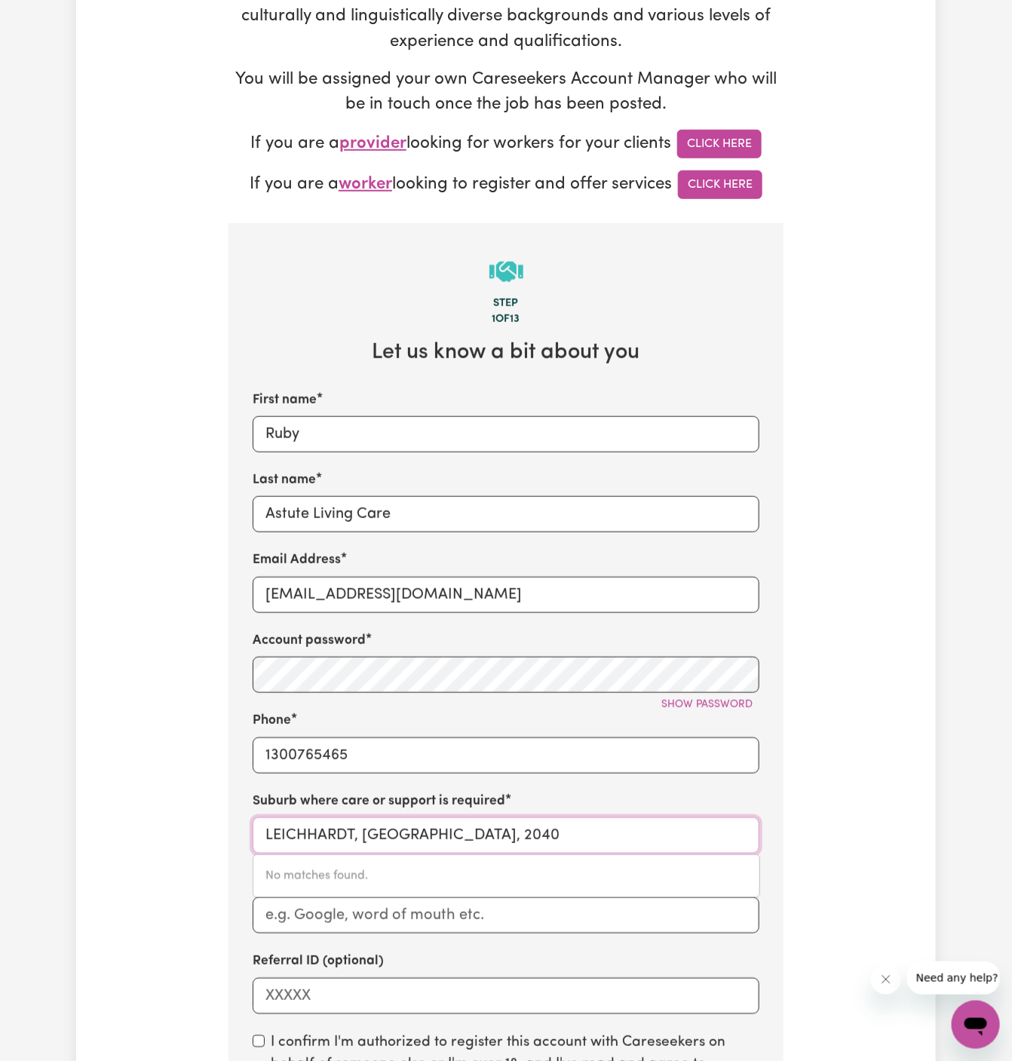
click at [452, 826] on input "LEICHHARDT, New South Wales, 2040" at bounding box center [506, 835] width 507 height 36
type input "matra"
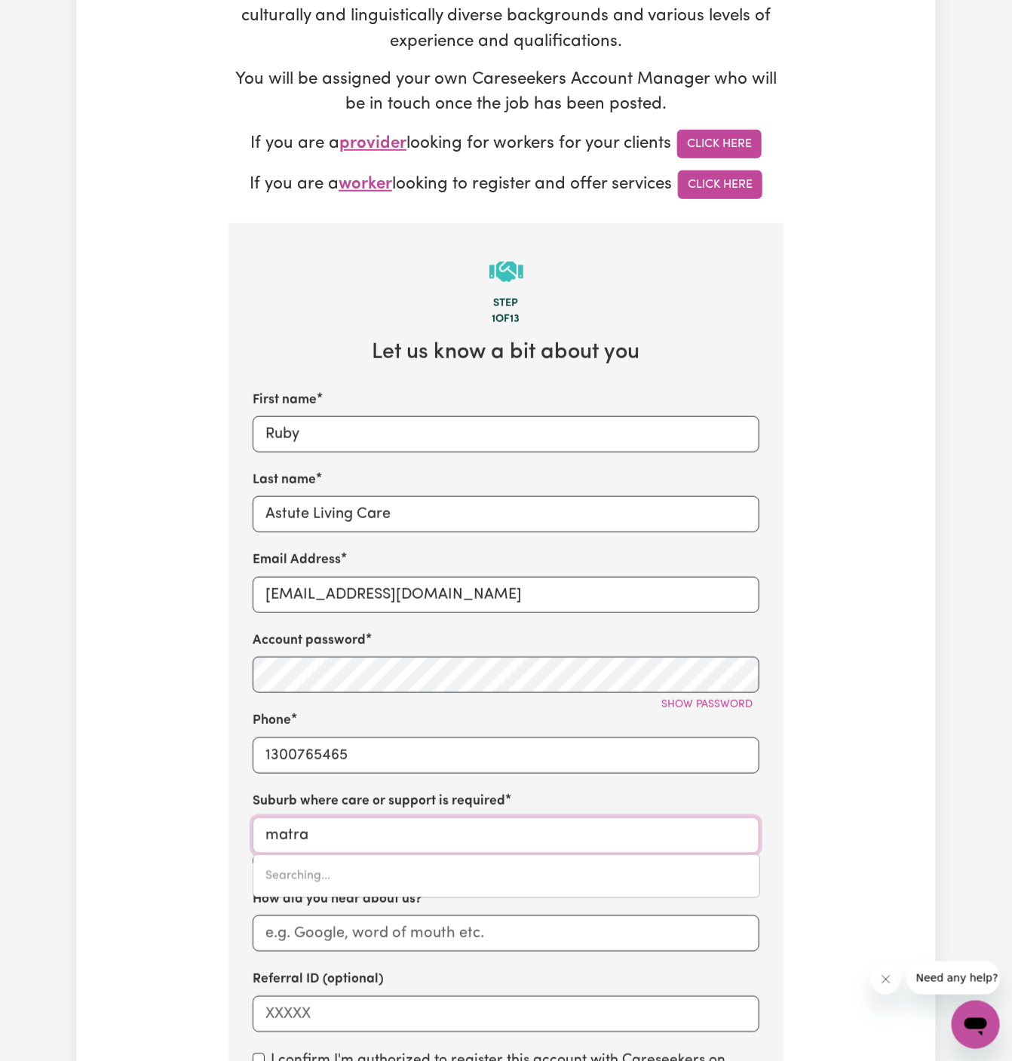
type input "matraVILLE, New South Wales, 2036"
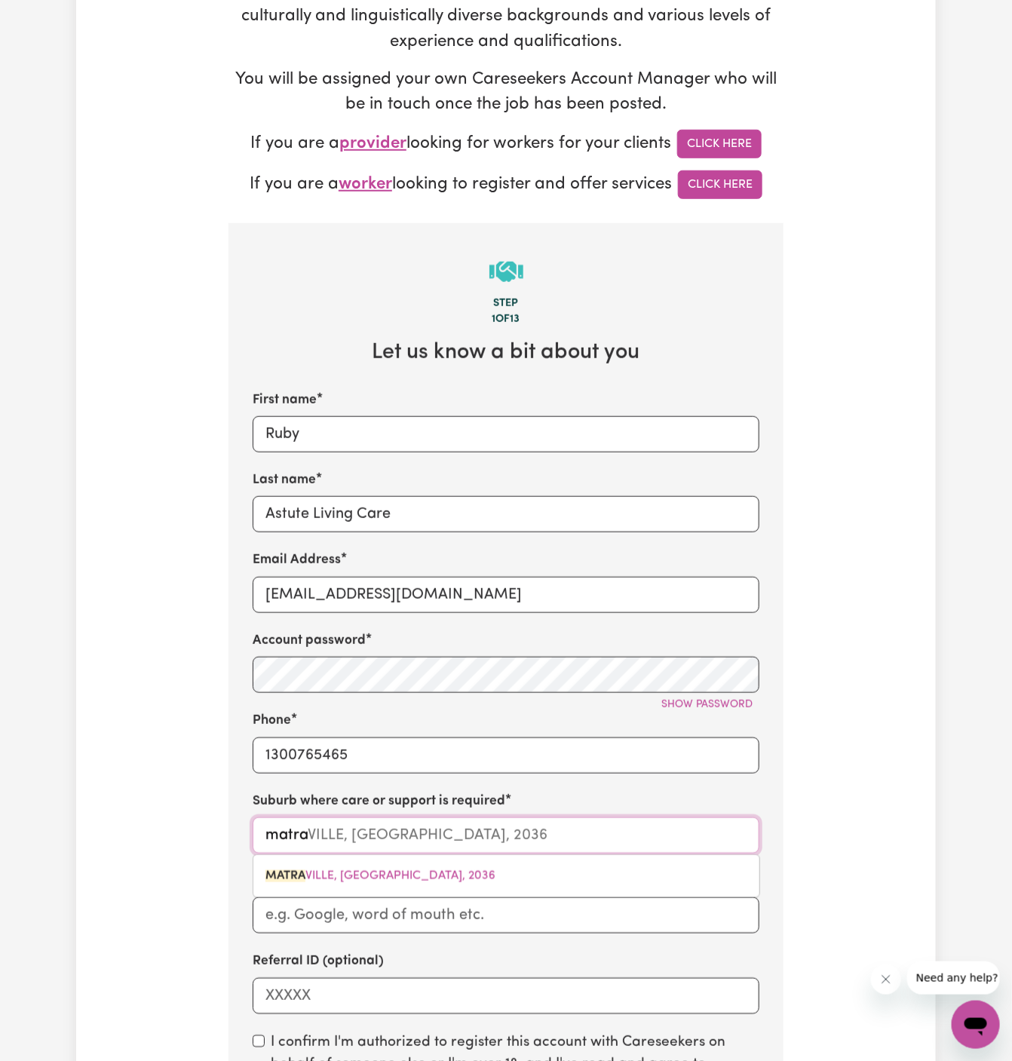
click at [511, 832] on input "matra" at bounding box center [506, 835] width 507 height 36
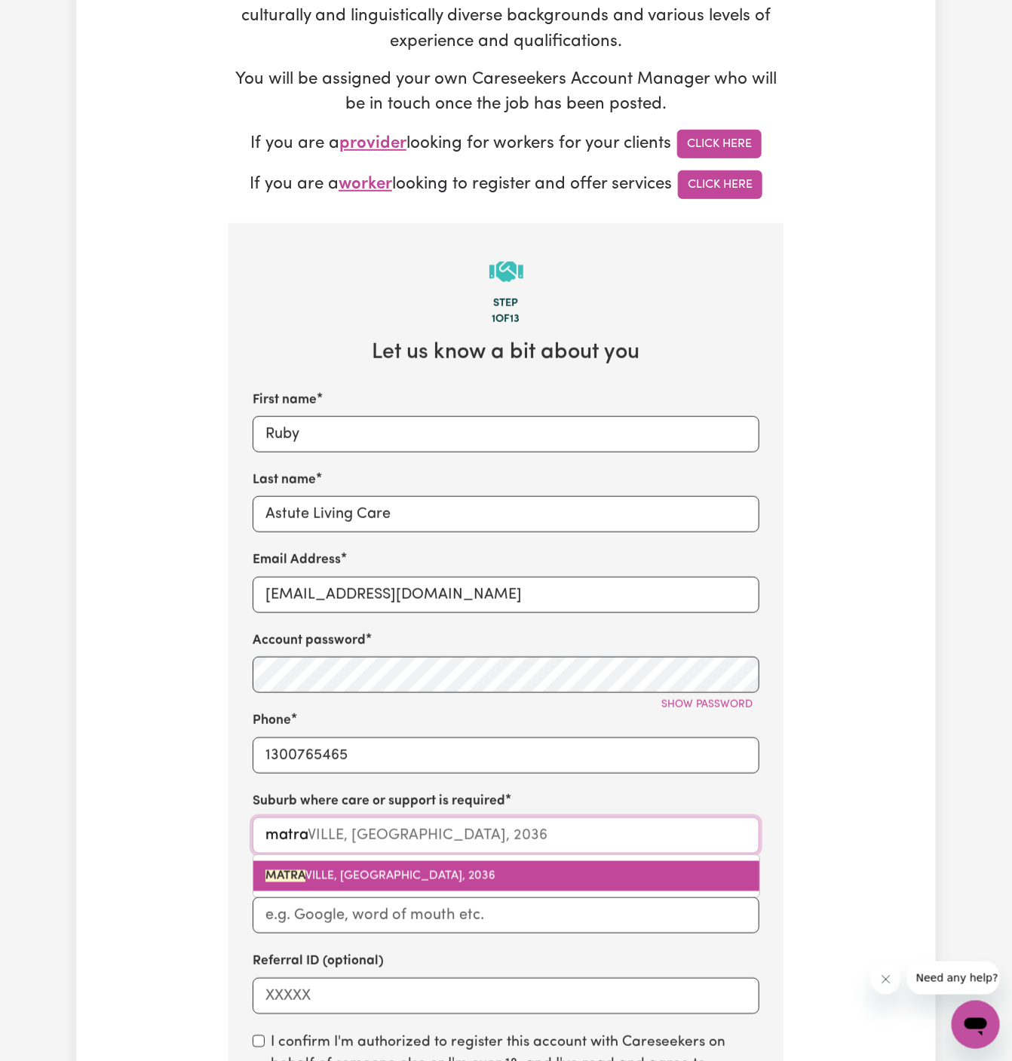
click at [478, 886] on link "MATRA VILLE, New South Wales, 2036" at bounding box center [506, 876] width 506 height 30
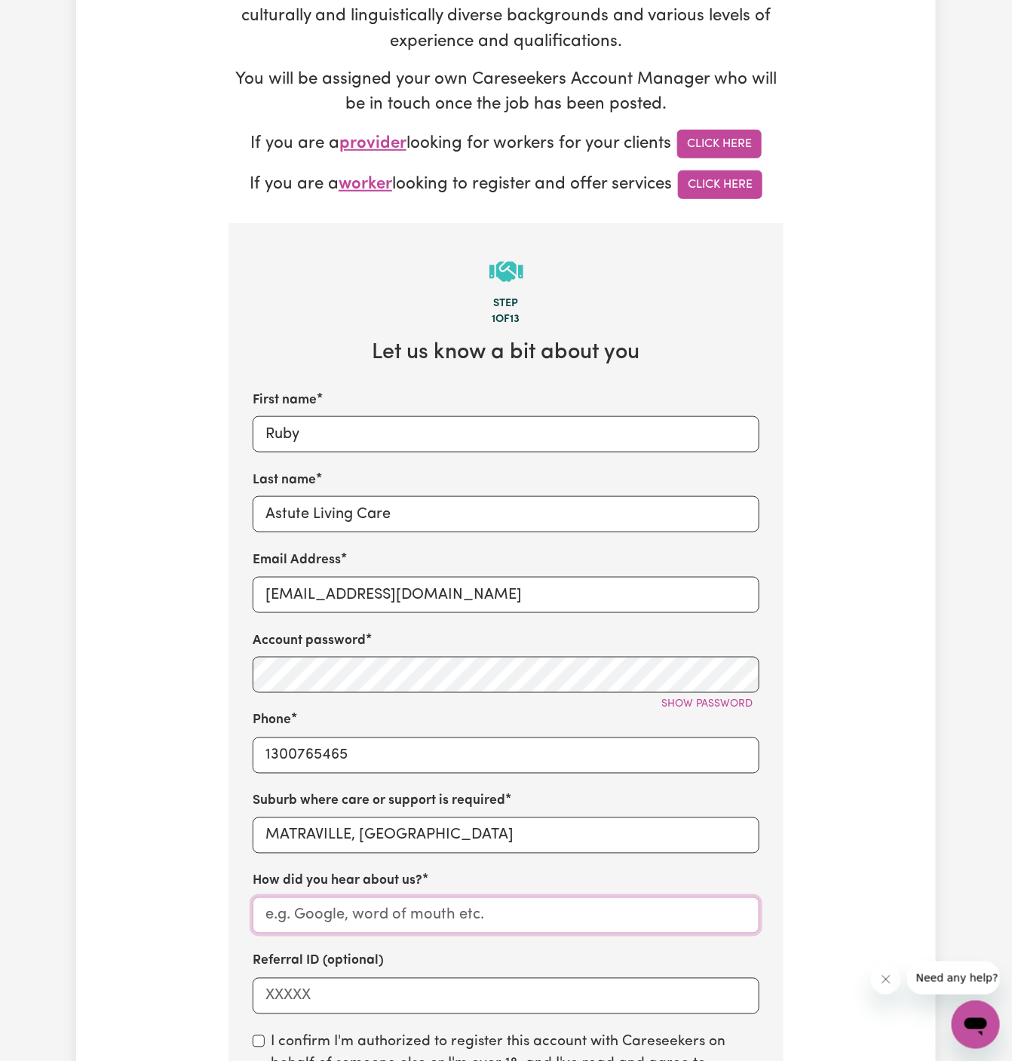
click at [474, 911] on input "How did you hear about us?" at bounding box center [506, 915] width 507 height 36
paste input "Astute Living Care"
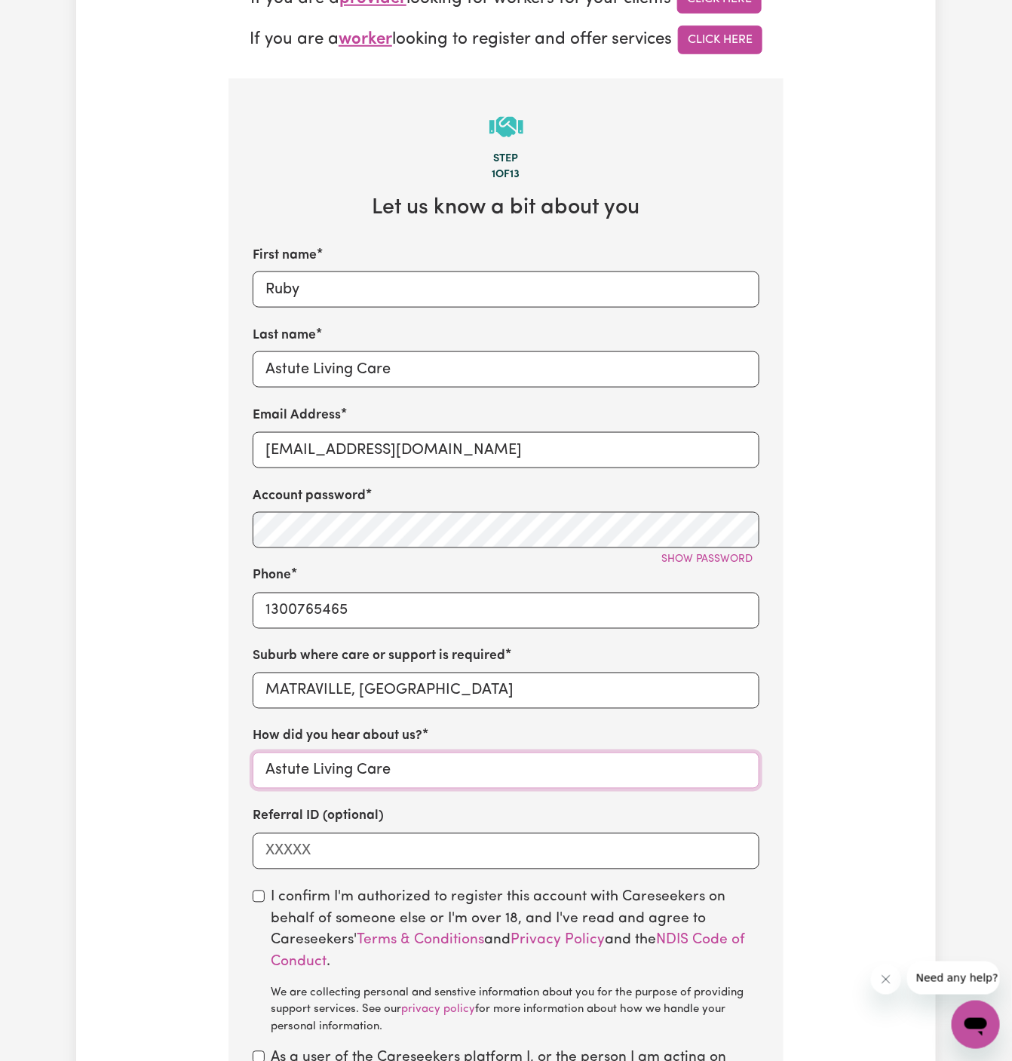
type input "Astute Living Care"
click at [256, 891] on input "checkbox" at bounding box center [259, 897] width 12 height 12
checkbox input "true"
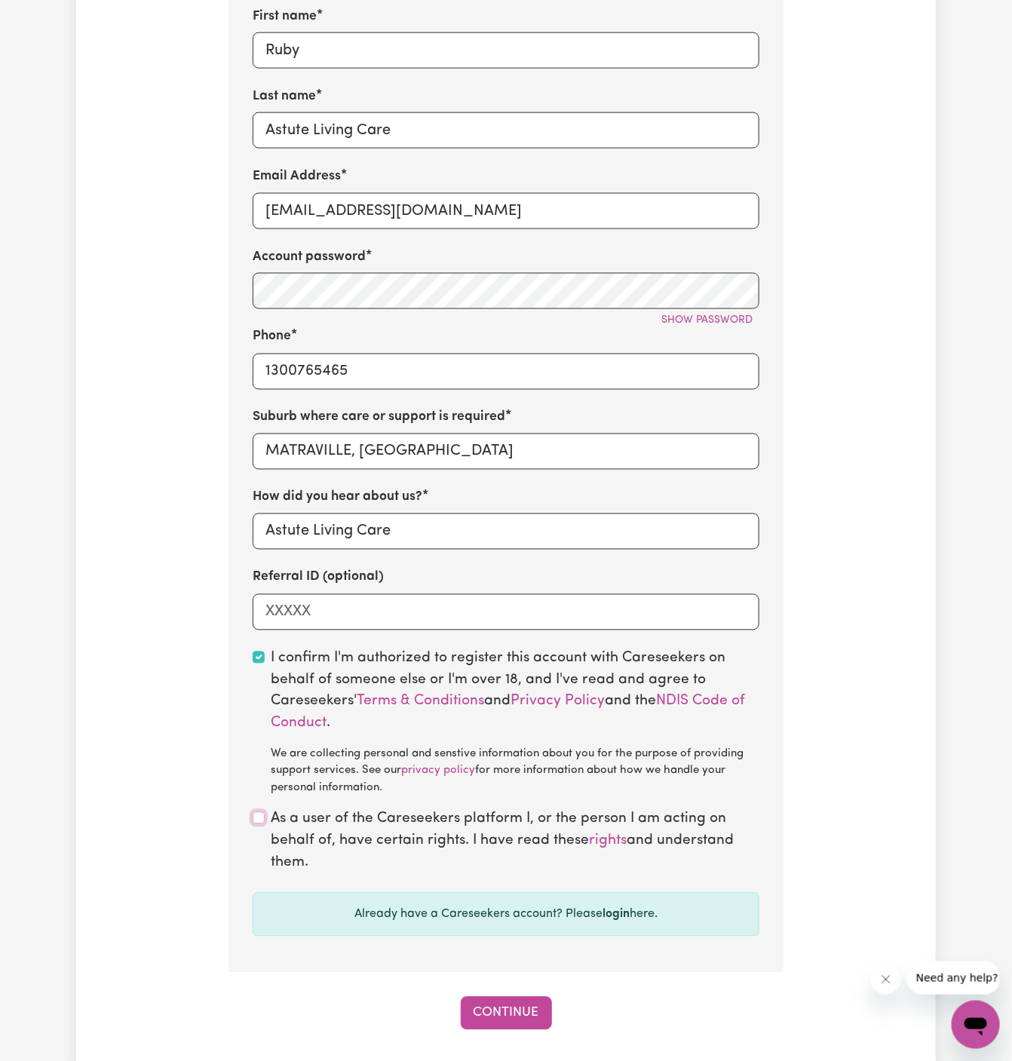
click at [262, 822] on input "checkbox" at bounding box center [259, 818] width 12 height 12
checkbox input "true"
click at [526, 1004] on button "Continue" at bounding box center [506, 1013] width 91 height 33
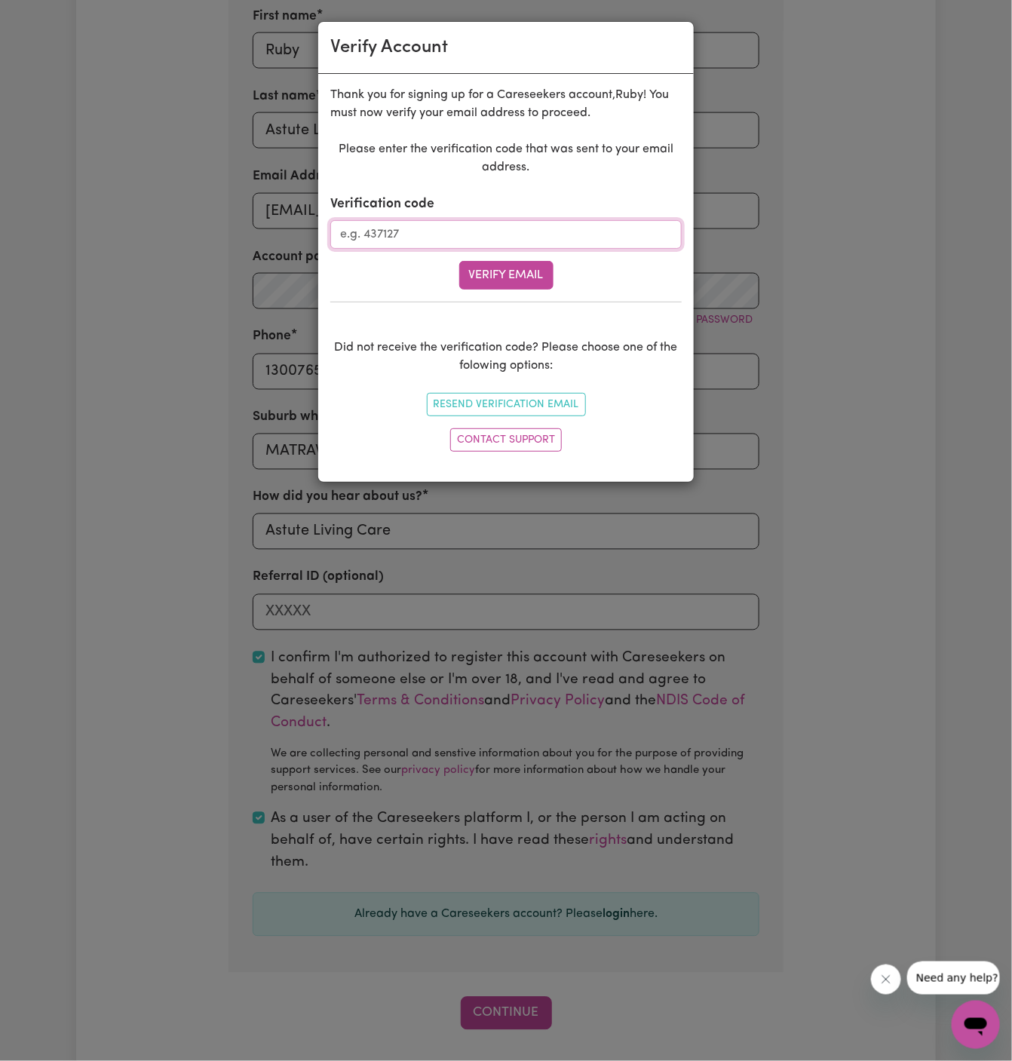
click at [467, 228] on input "Verification code" at bounding box center [505, 234] width 351 height 29
paste input "614215"
type input "614215"
click at [516, 289] on div "Please enter the verification code that was sent to your email address. Verific…" at bounding box center [505, 298] width 351 height 317
click at [510, 263] on button "Verify Email" at bounding box center [506, 275] width 94 height 29
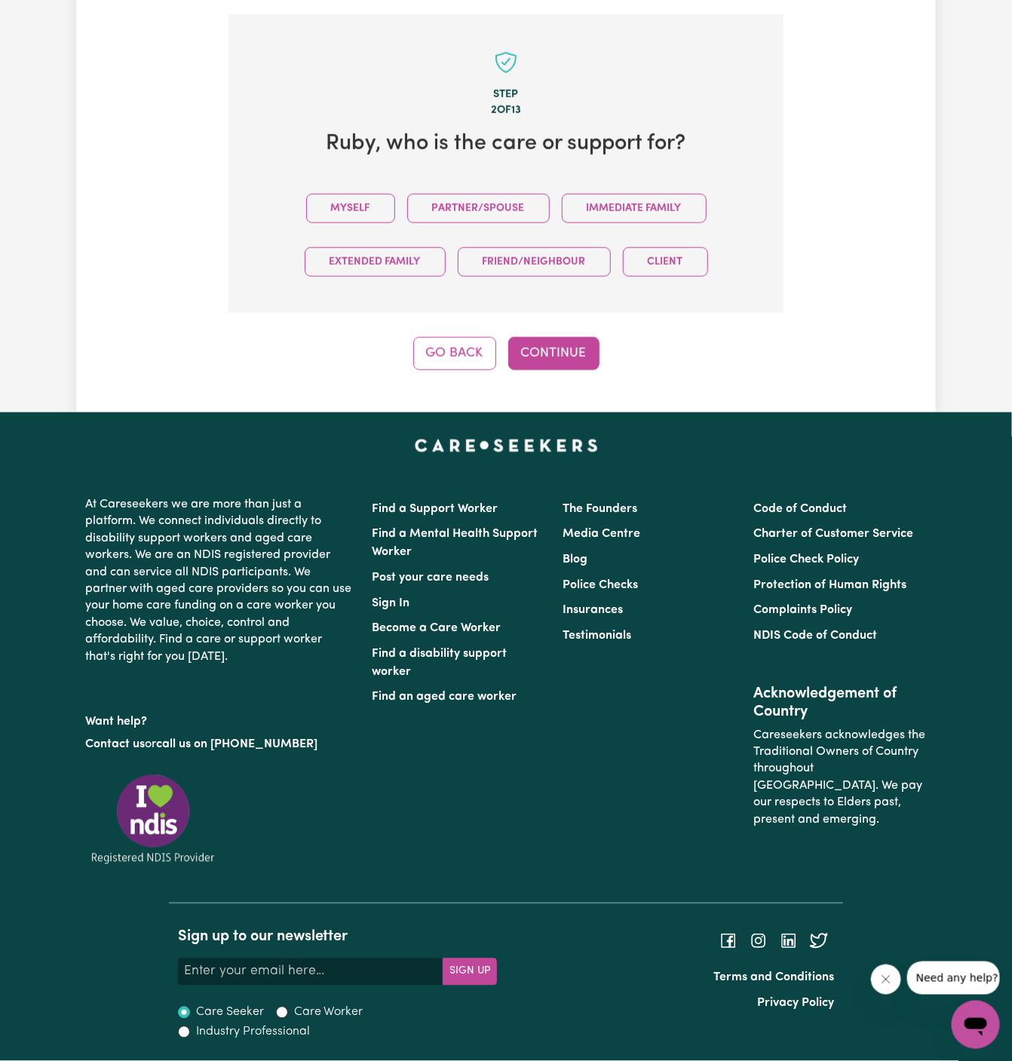
scroll to position [519, 0]
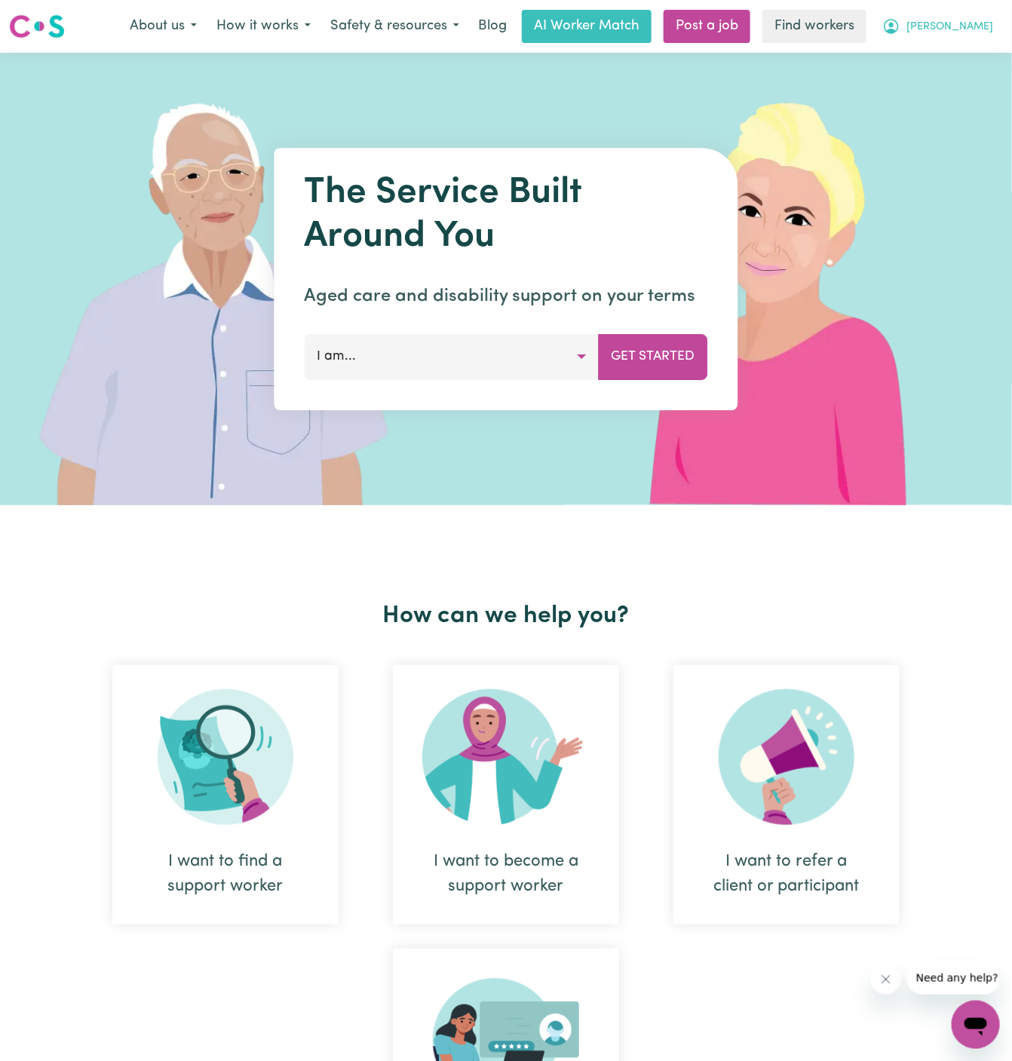
click at [986, 24] on span "[PERSON_NAME]" at bounding box center [949, 27] width 87 height 17
click at [956, 69] on link "My Dashboard" at bounding box center [942, 58] width 119 height 29
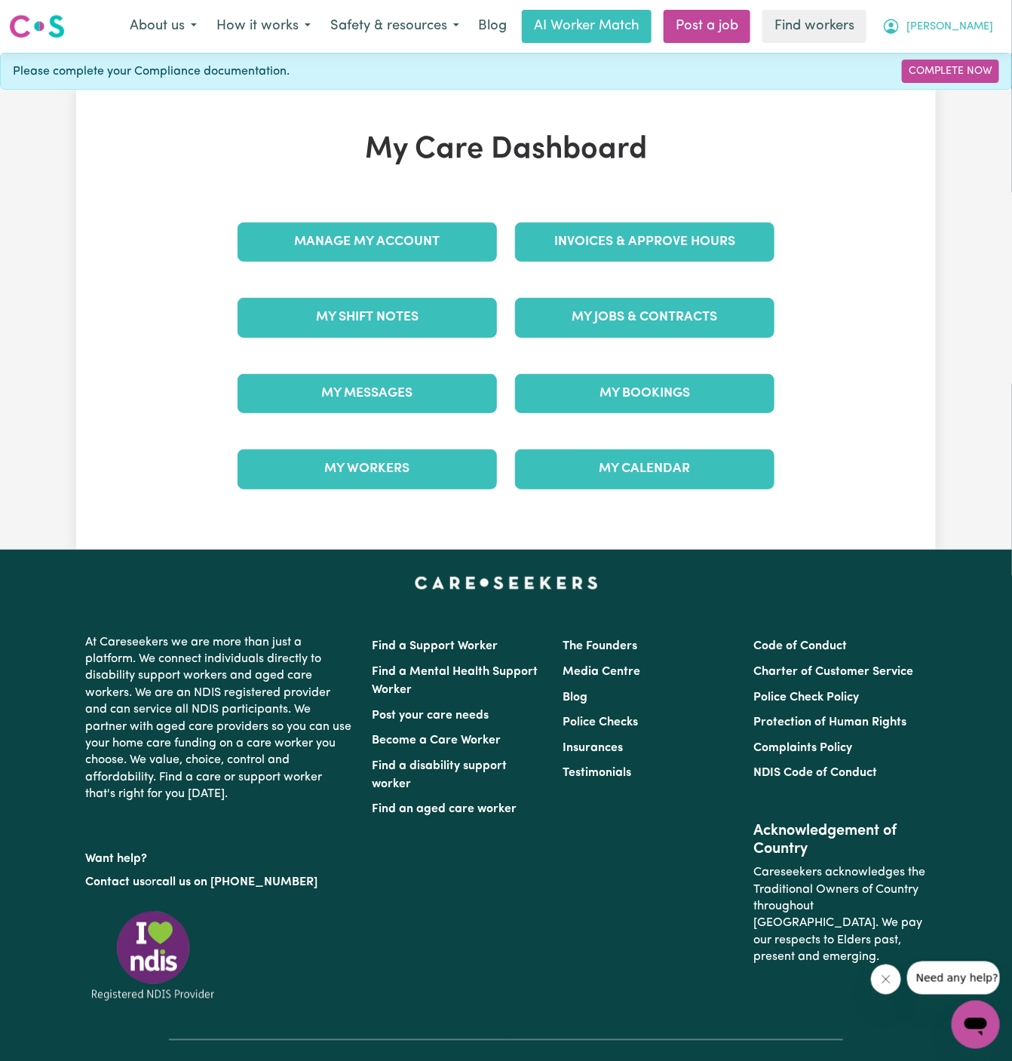
click at [976, 35] on button "[PERSON_NAME]" at bounding box center [937, 27] width 130 height 32
click at [958, 82] on link "Logout" at bounding box center [942, 86] width 119 height 29
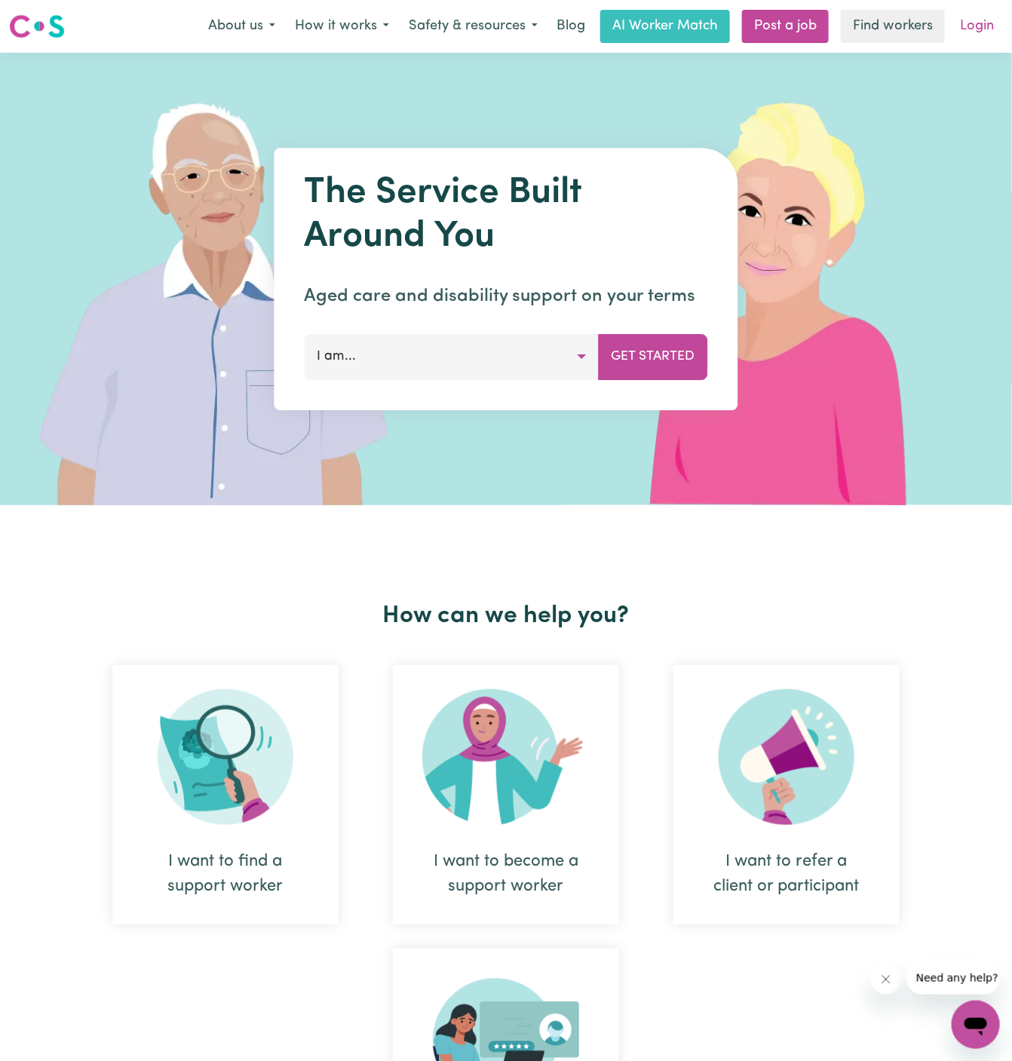
click at [987, 40] on link "Login" at bounding box center [977, 26] width 52 height 33
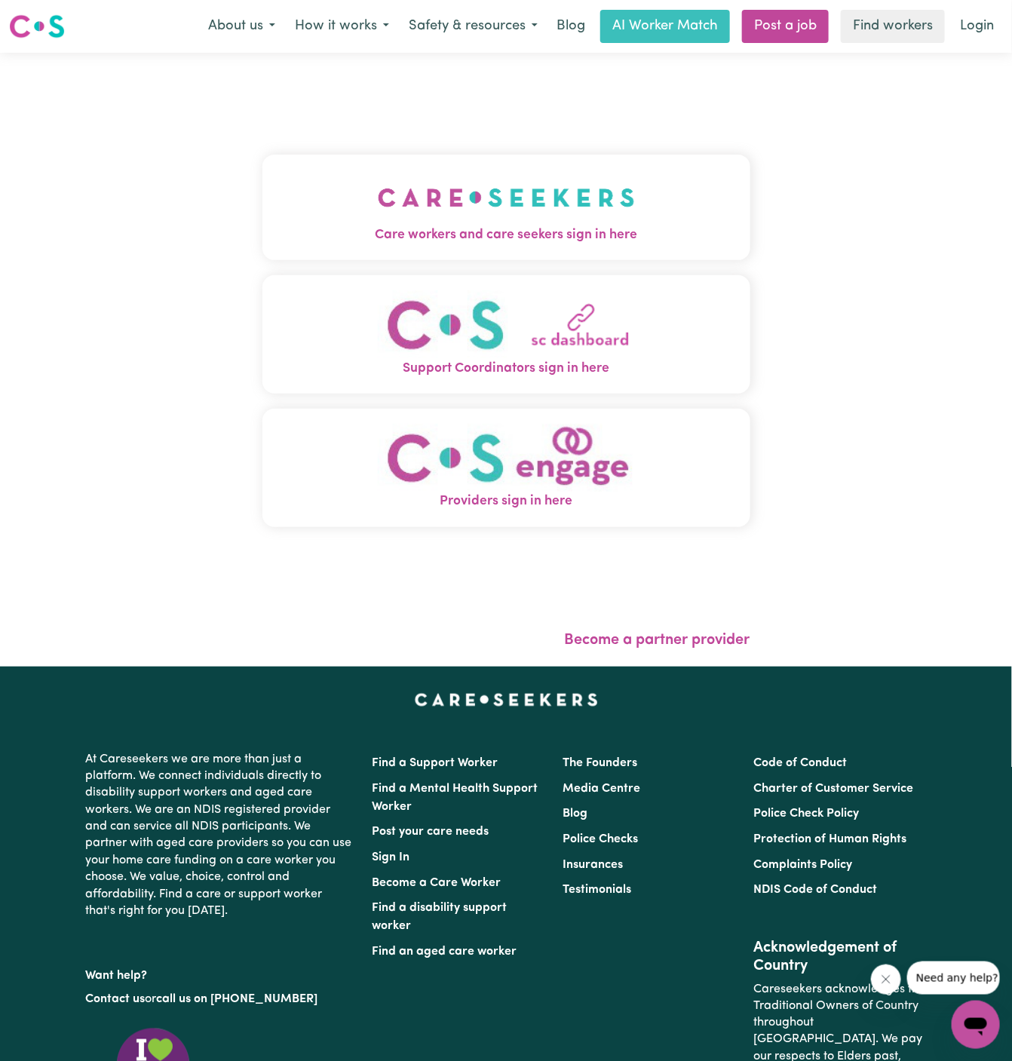
click at [626, 209] on img "Care workers and care seekers sign in here" at bounding box center [506, 198] width 257 height 56
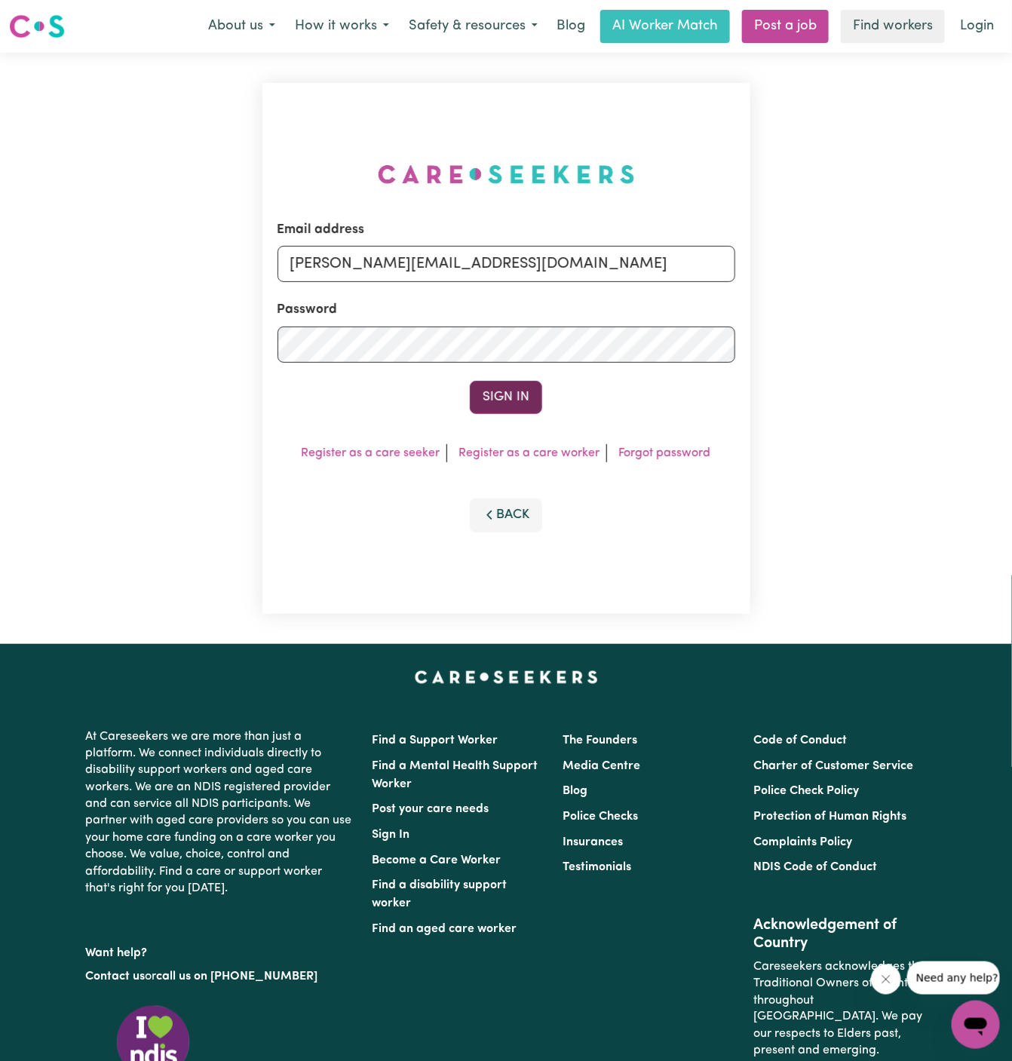
click at [528, 385] on button "Sign In" at bounding box center [506, 397] width 72 height 33
